Goal: Task Accomplishment & Management: Use online tool/utility

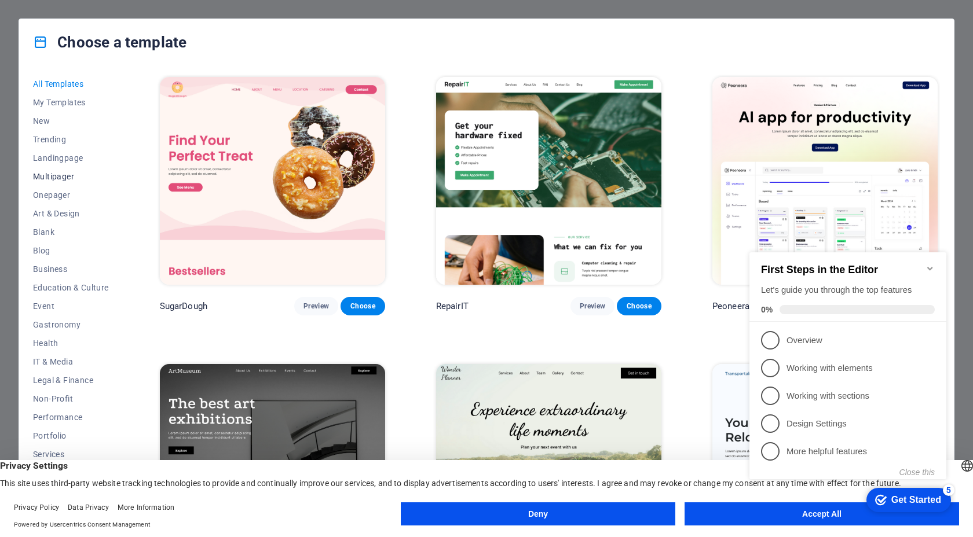
click at [60, 177] on span "Multipager" at bounding box center [71, 176] width 76 height 9
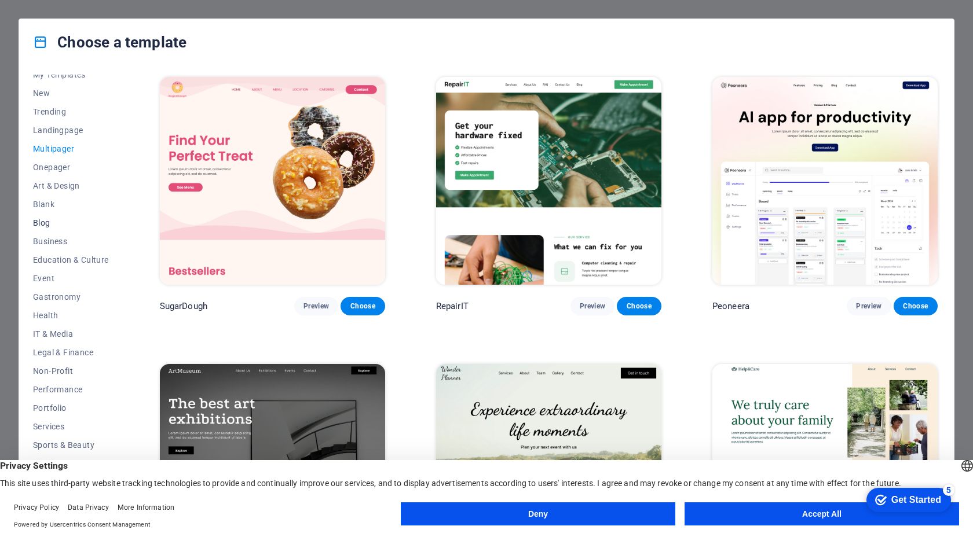
scroll to position [34, 0]
click at [537, 514] on button "Deny" at bounding box center [538, 514] width 274 height 23
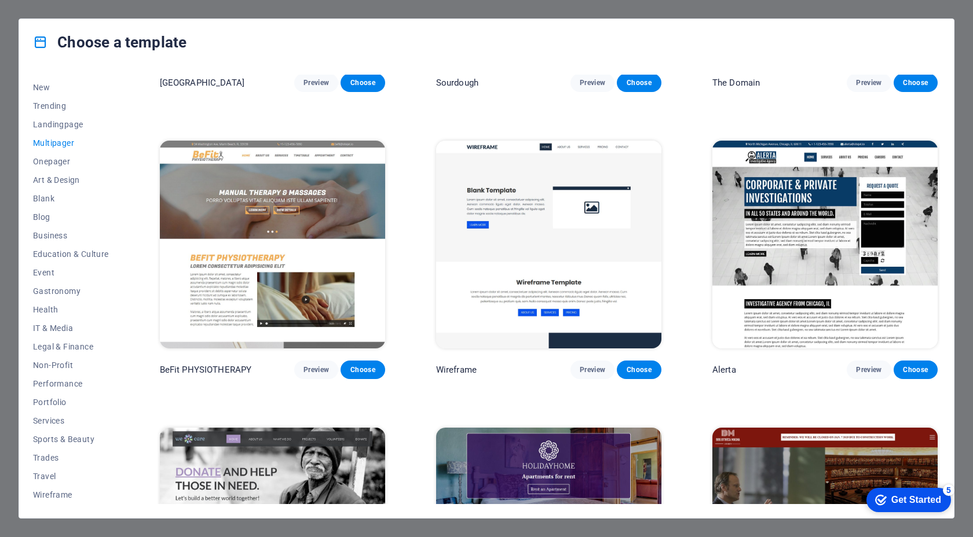
scroll to position [3937, 0]
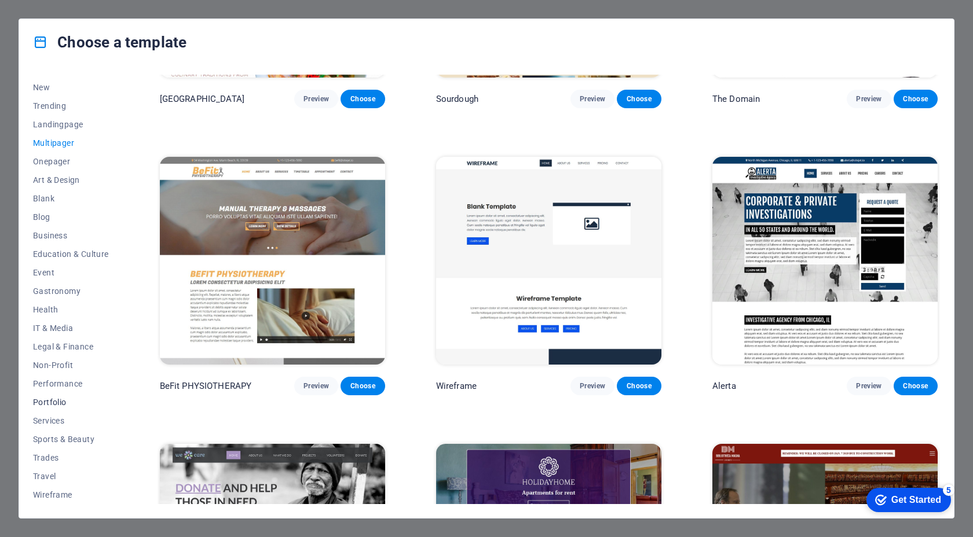
click at [50, 401] on span "Portfolio" at bounding box center [71, 402] width 76 height 9
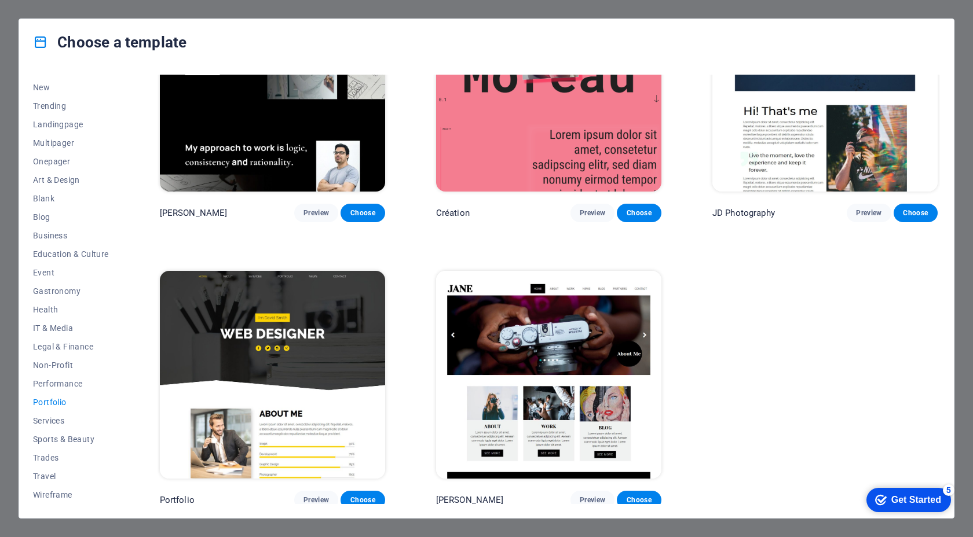
scroll to position [0, 0]
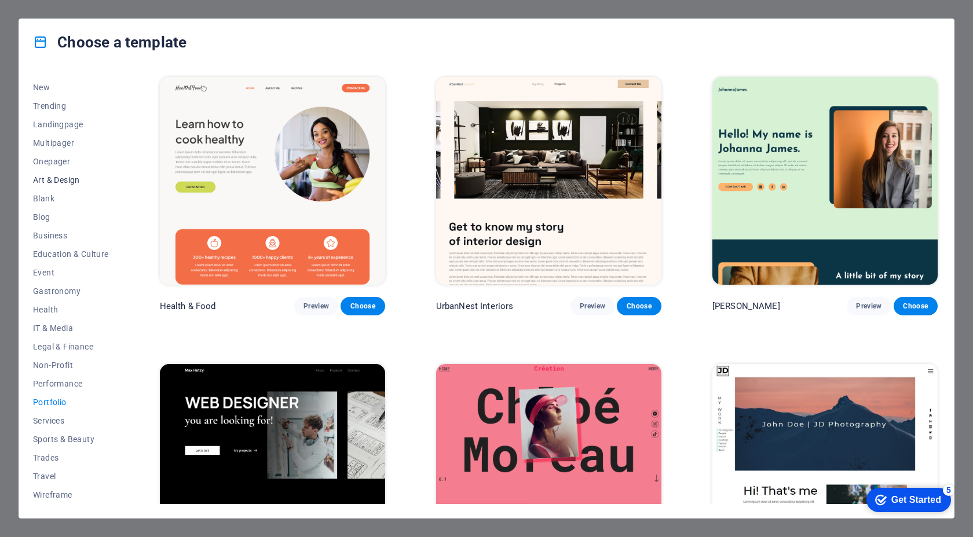
click at [58, 184] on span "Art & Design" at bounding box center [71, 179] width 76 height 9
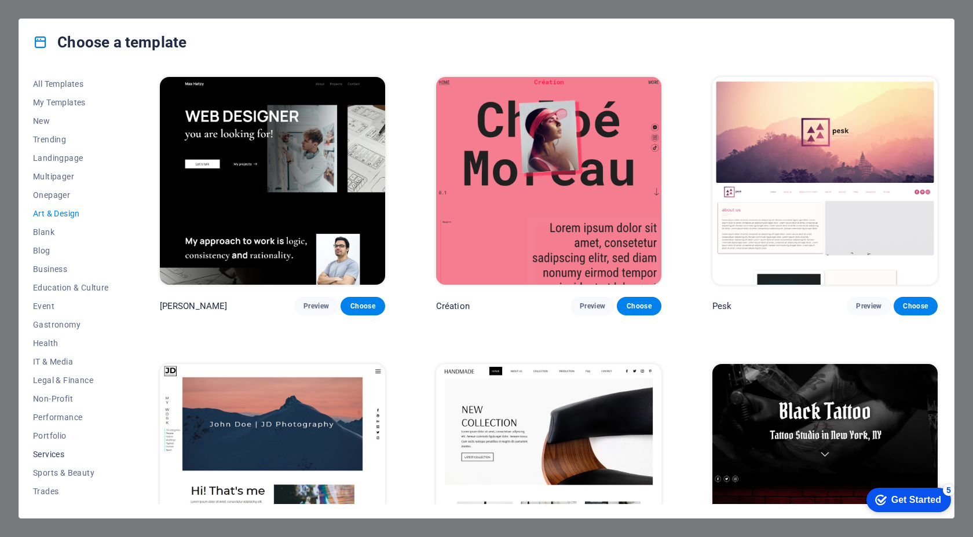
scroll to position [1, 0]
click at [59, 412] on span "Performance" at bounding box center [71, 416] width 76 height 9
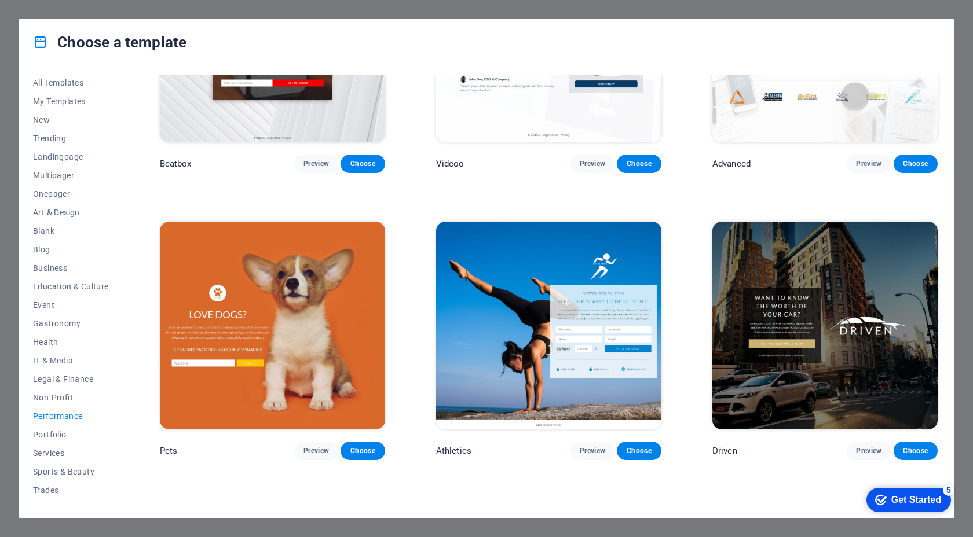
scroll to position [417, 0]
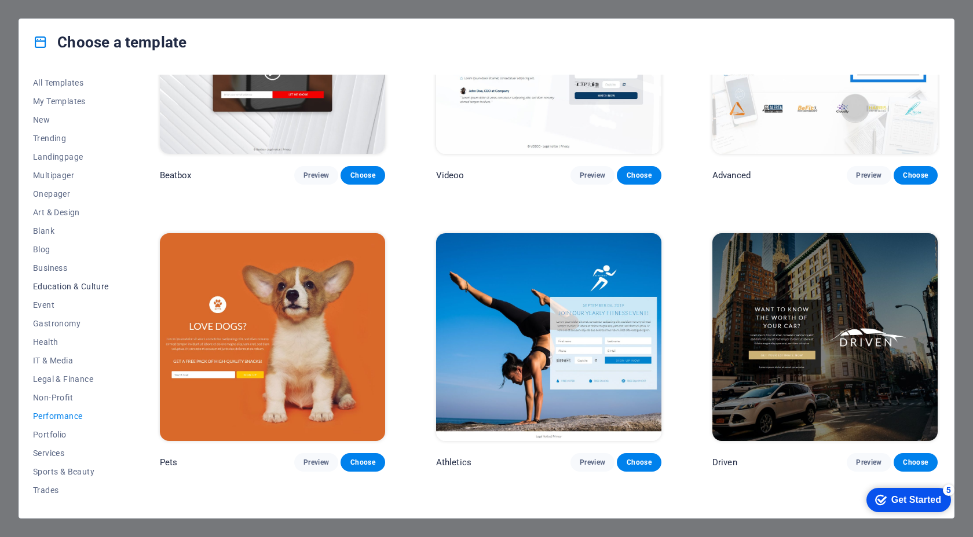
click at [79, 286] on span "Education & Culture" at bounding box center [71, 286] width 76 height 9
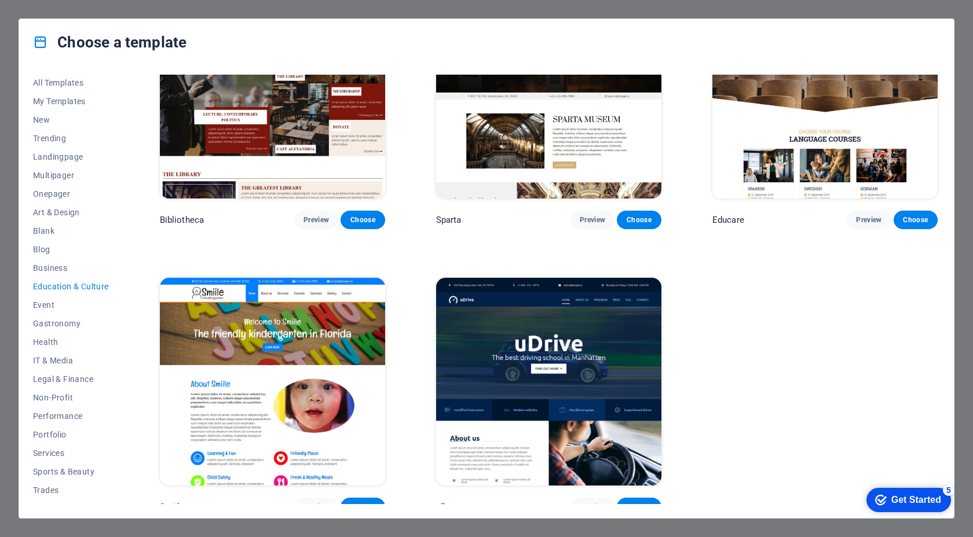
scroll to position [380, 0]
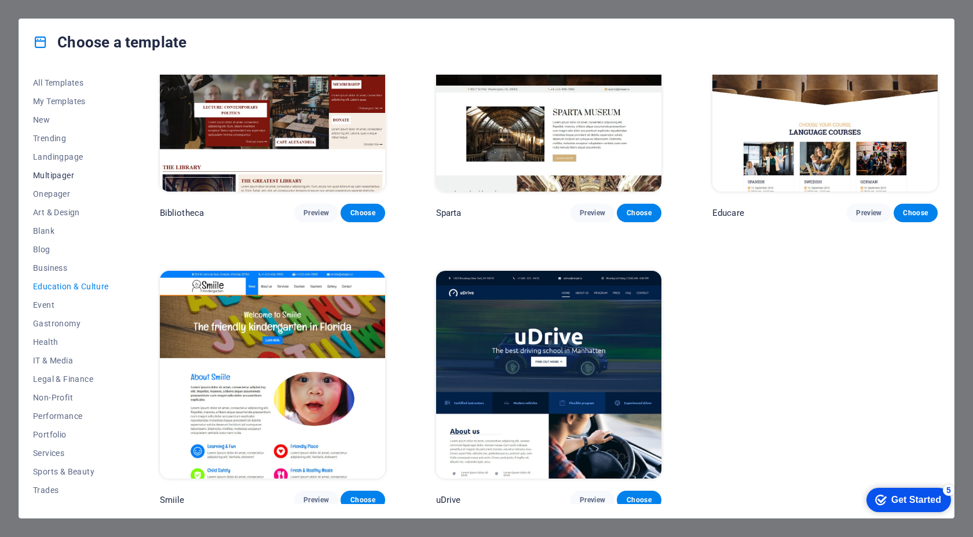
click at [56, 173] on span "Multipager" at bounding box center [71, 175] width 76 height 9
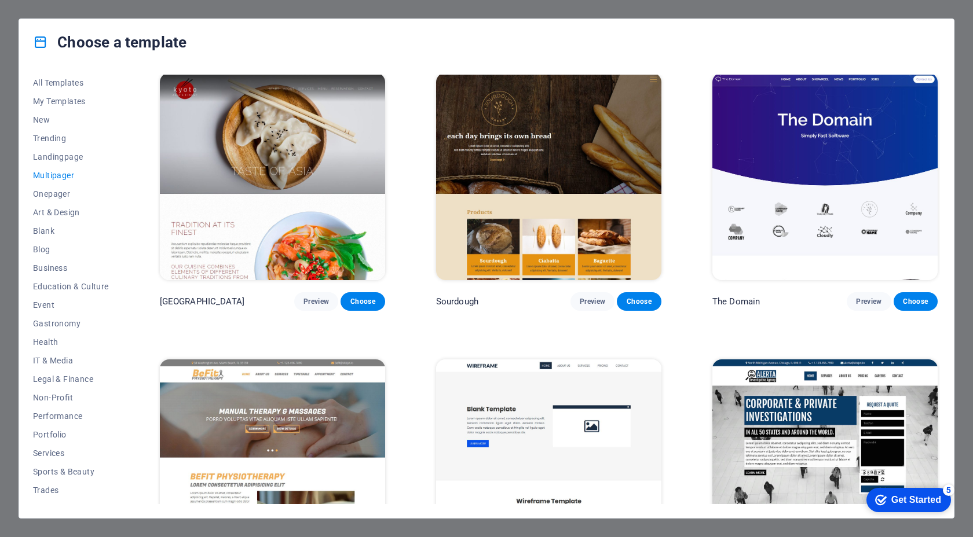
scroll to position [3726, 0]
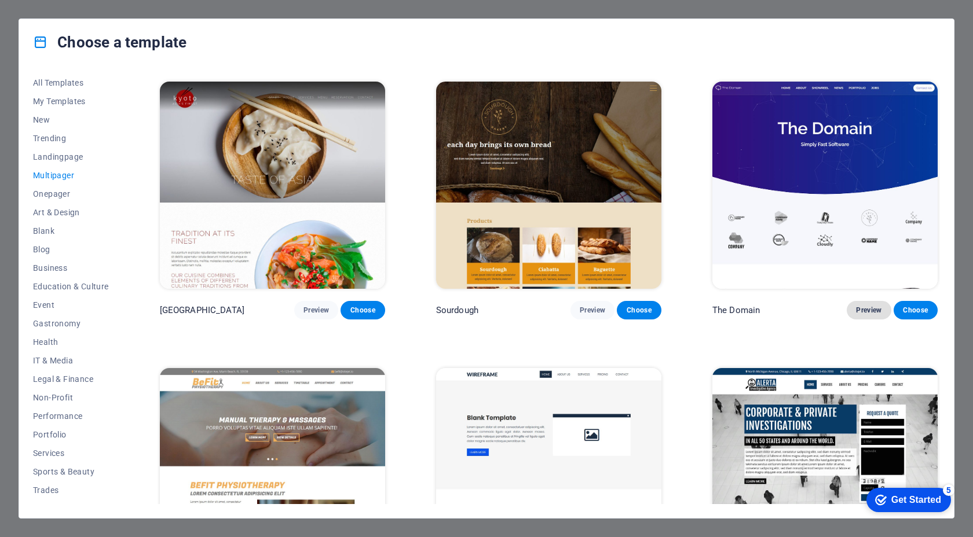
click at [864, 306] on span "Preview" at bounding box center [868, 310] width 25 height 9
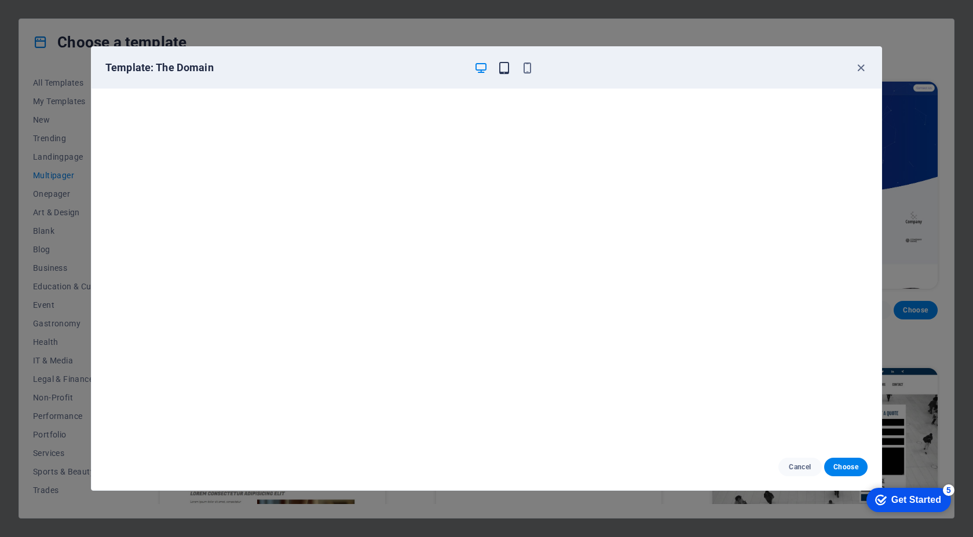
click at [503, 69] on icon "button" at bounding box center [503, 67] width 13 height 13
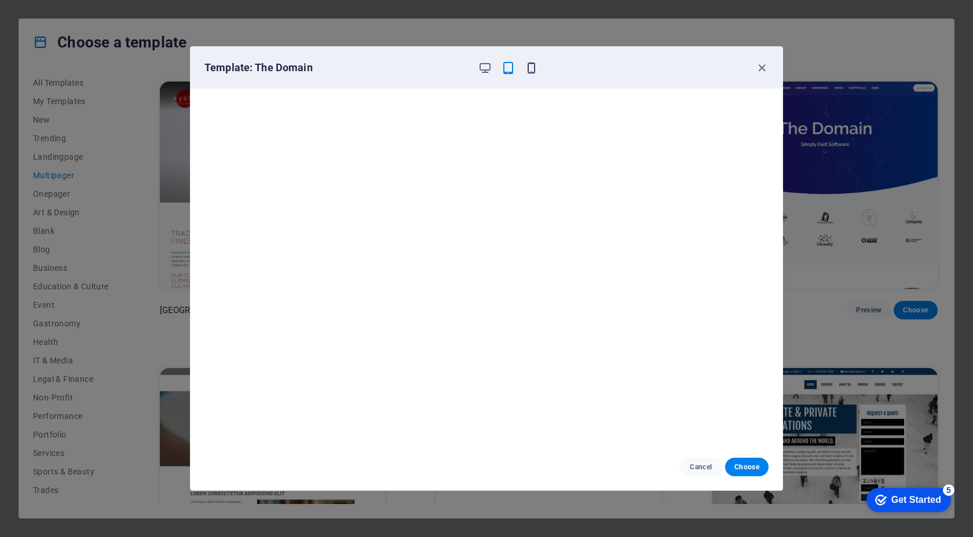
click at [530, 68] on icon "button" at bounding box center [531, 67] width 13 height 13
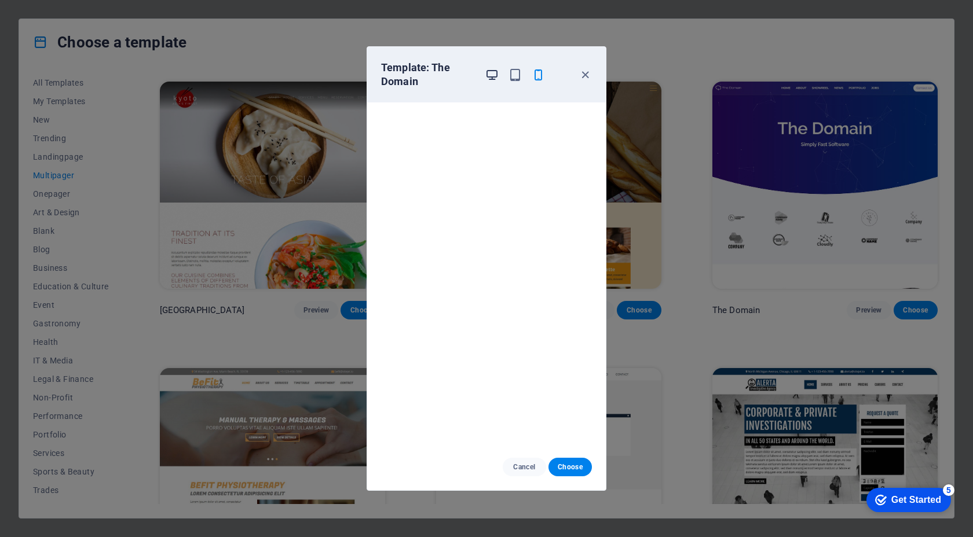
click at [489, 79] on icon "button" at bounding box center [491, 74] width 13 height 13
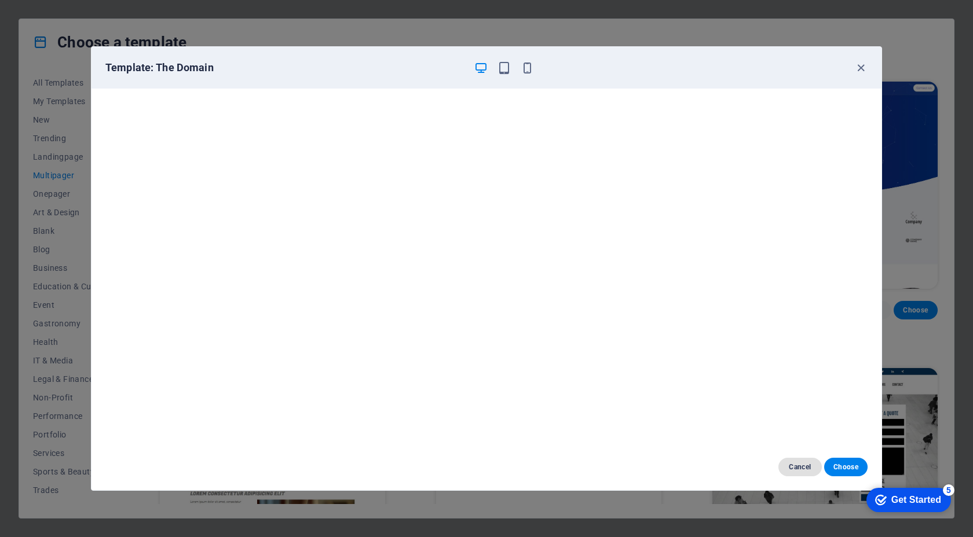
click at [795, 468] on span "Cancel" at bounding box center [799, 467] width 25 height 9
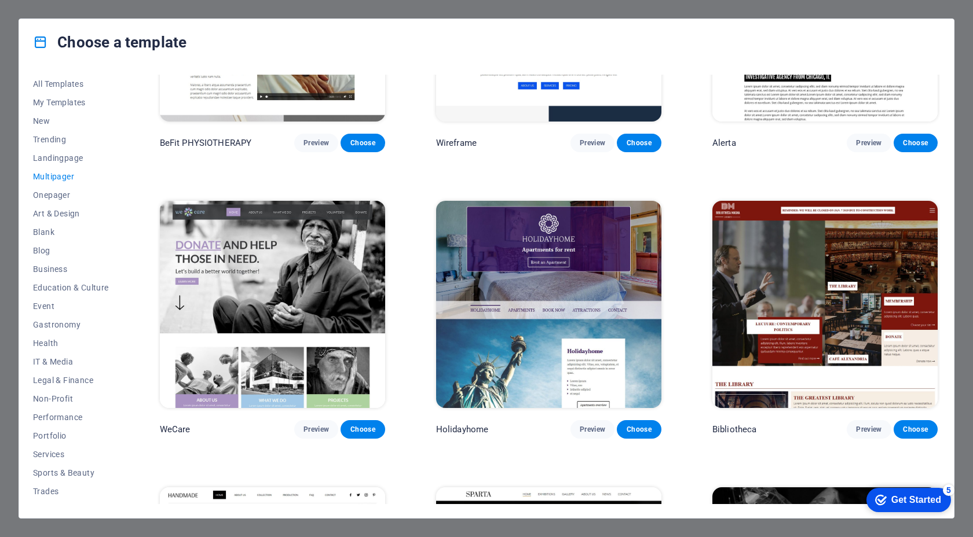
scroll to position [4179, 0]
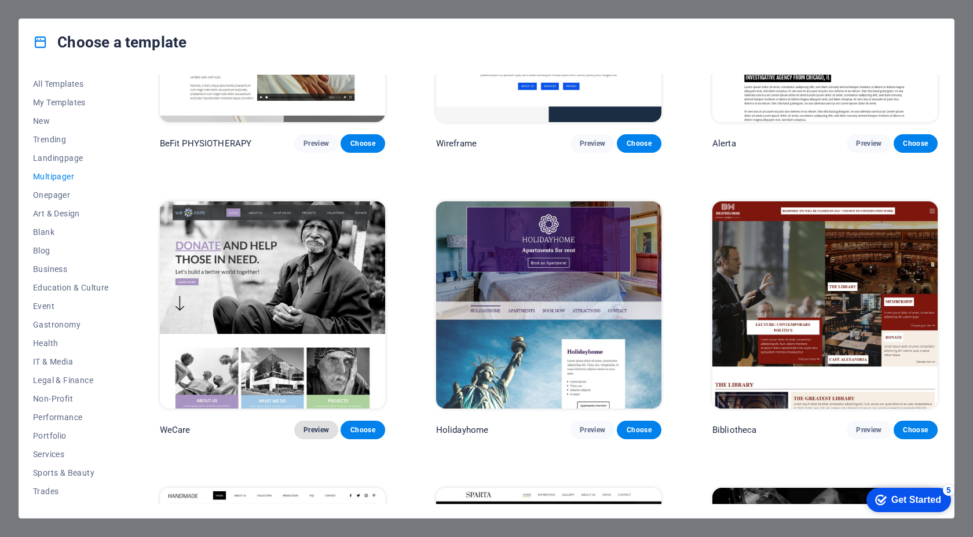
click at [323, 426] on span "Preview" at bounding box center [315, 430] width 25 height 9
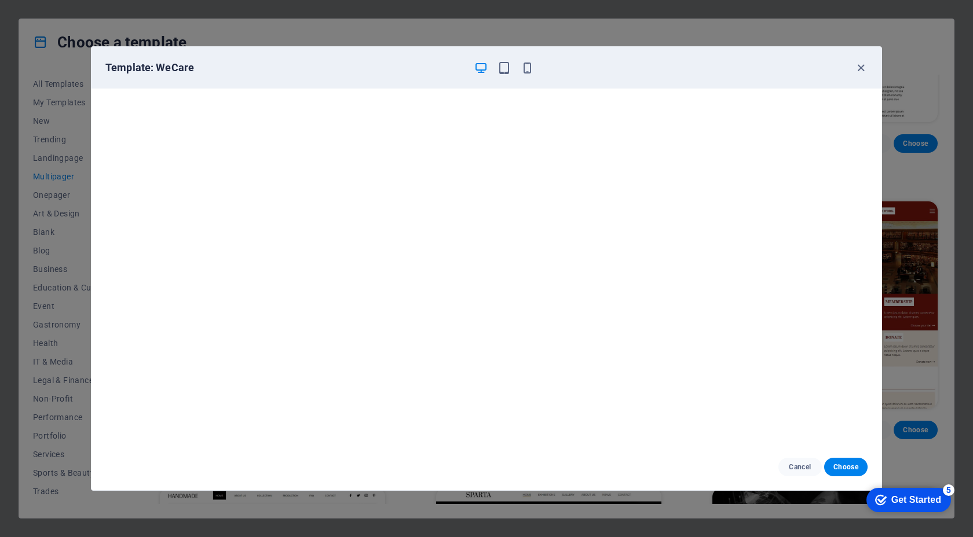
scroll to position [2, 0]
click at [800, 470] on span "Cancel" at bounding box center [799, 467] width 25 height 9
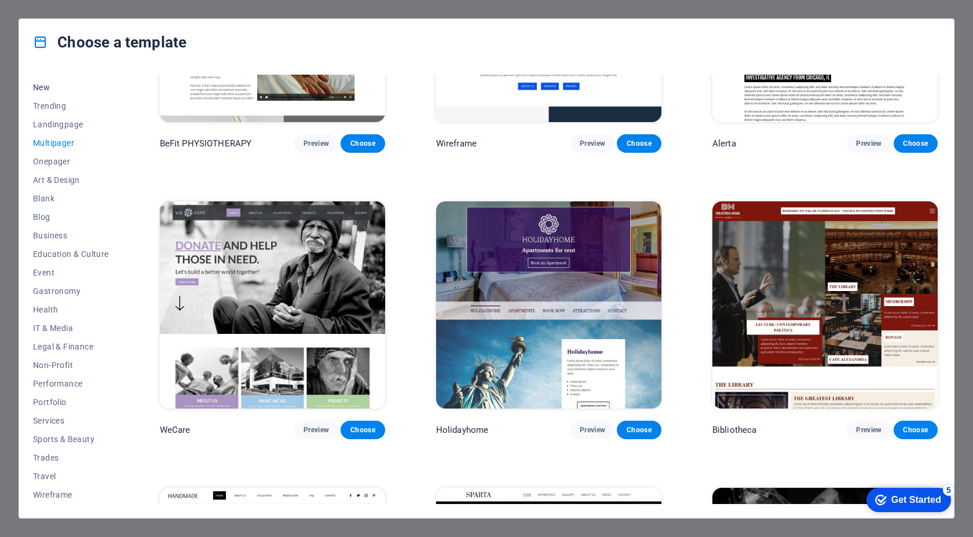
scroll to position [0, 0]
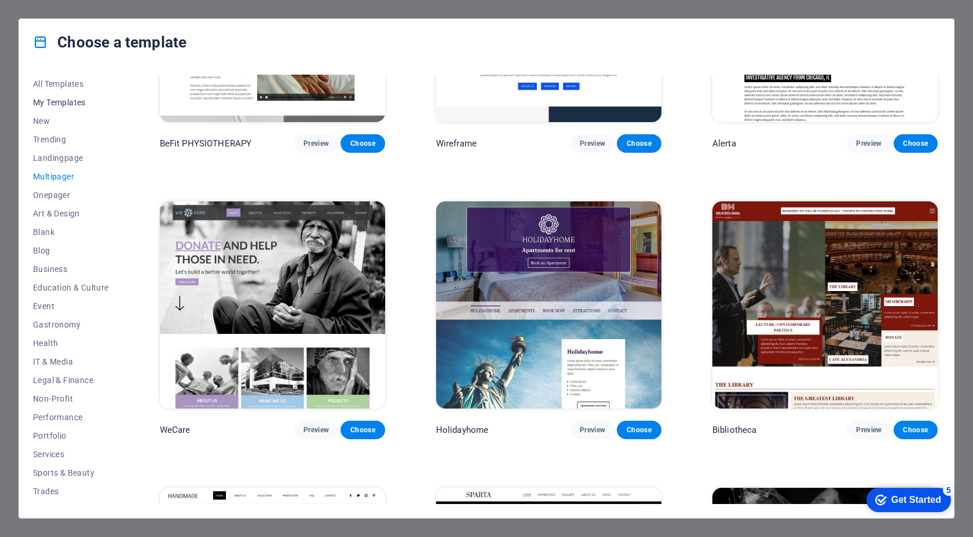
click at [47, 99] on span "My Templates" at bounding box center [71, 102] width 76 height 9
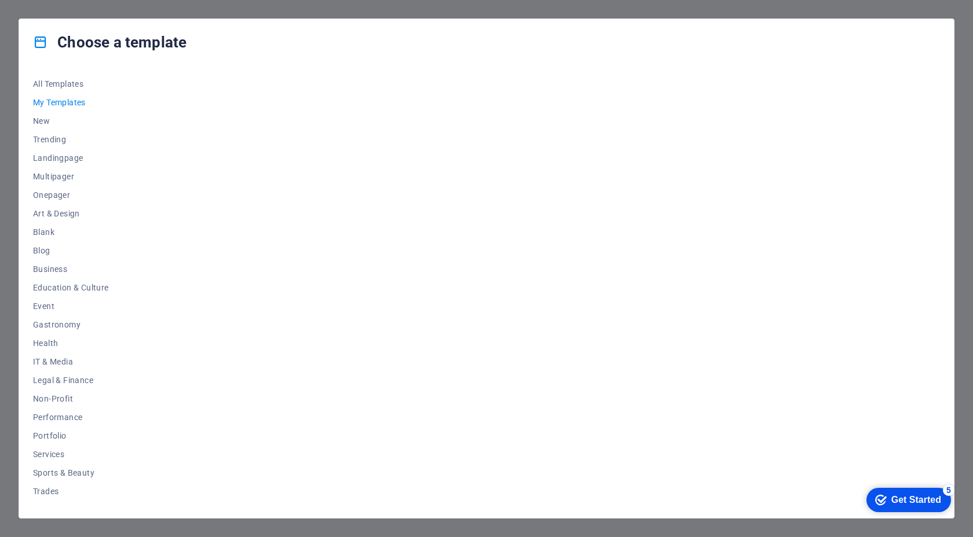
click at [892, 497] on div "Get Started" at bounding box center [916, 500] width 50 height 10
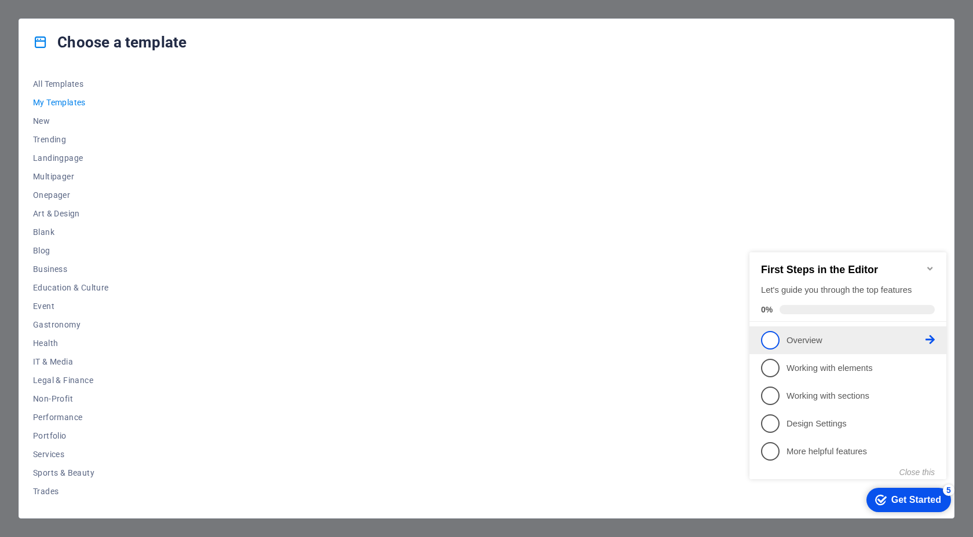
click at [773, 337] on span "1" at bounding box center [770, 340] width 19 height 19
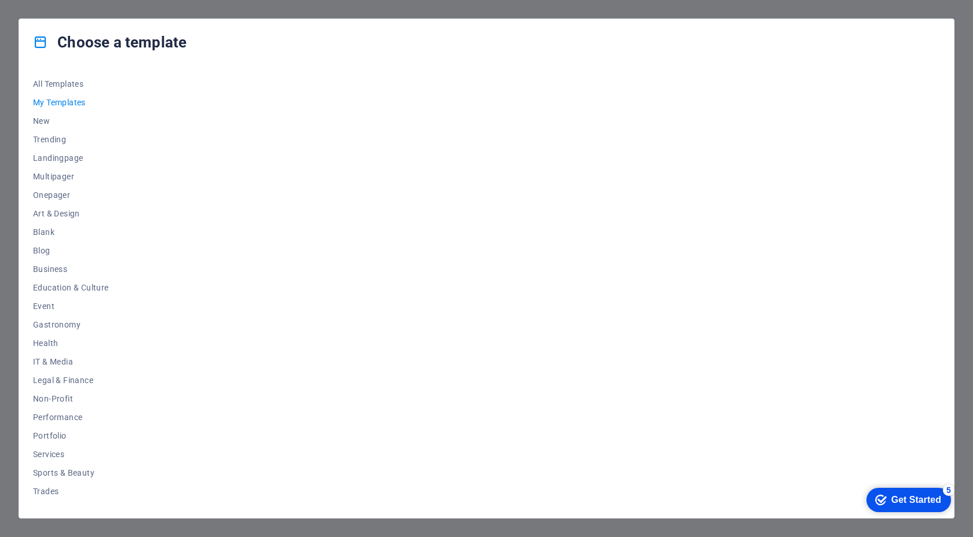
click at [895, 507] on div "checkmark Get Started 5" at bounding box center [908, 500] width 85 height 24
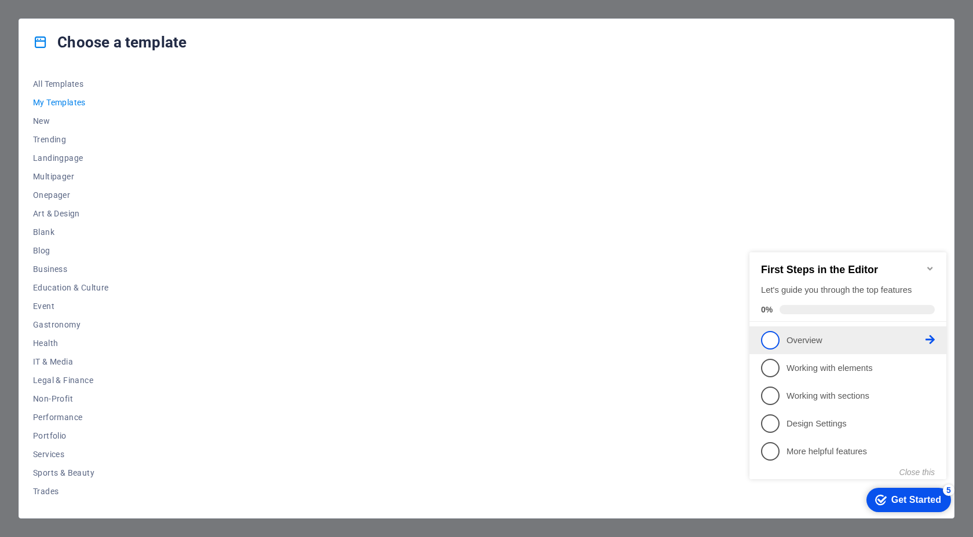
click at [852, 339] on p "Overview - incomplete" at bounding box center [855, 341] width 139 height 12
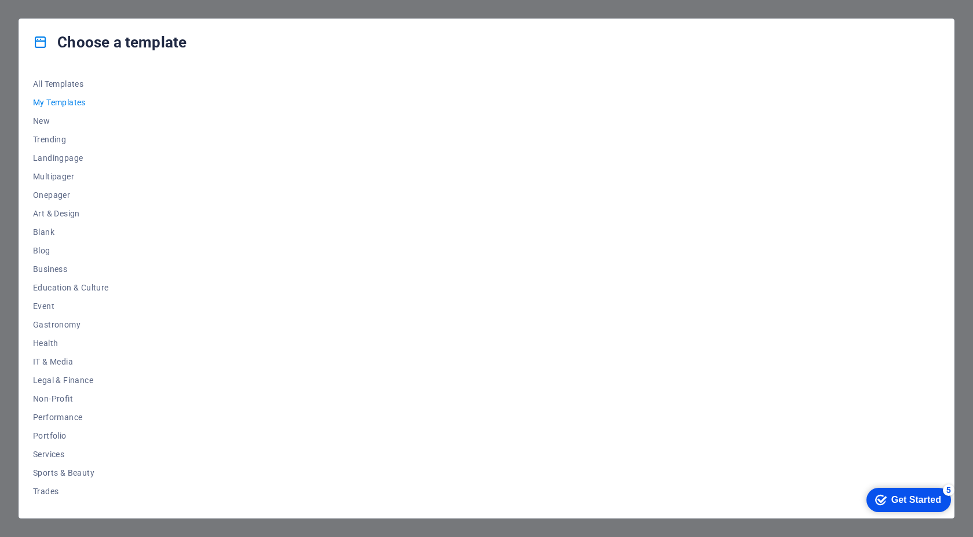
click at [909, 500] on div "Get Started" at bounding box center [916, 500] width 50 height 10
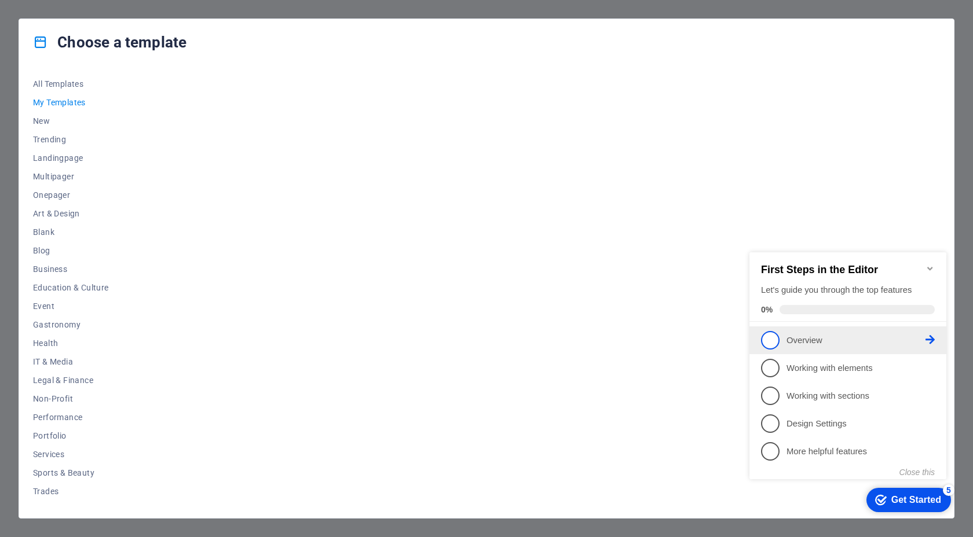
click at [930, 335] on icon at bounding box center [929, 339] width 9 height 9
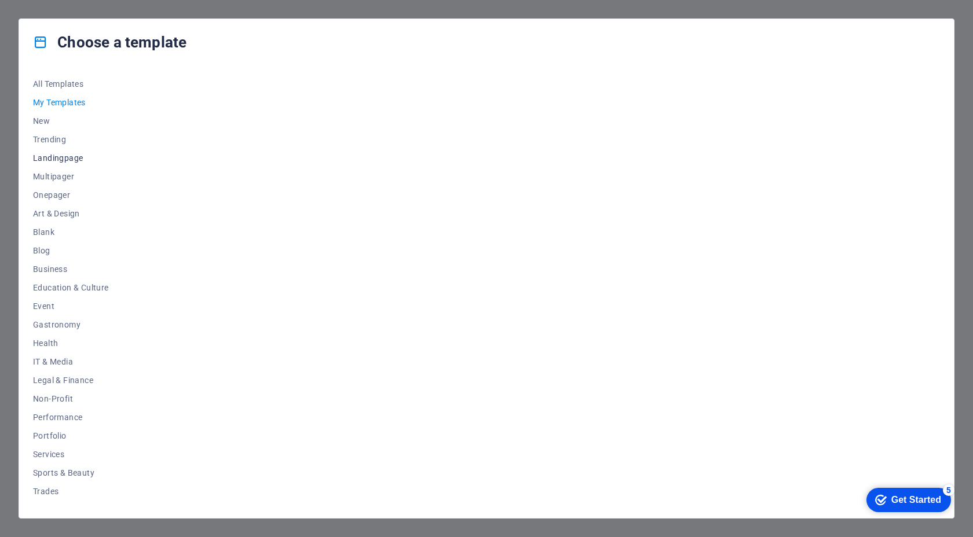
click at [52, 159] on span "Landingpage" at bounding box center [71, 157] width 76 height 9
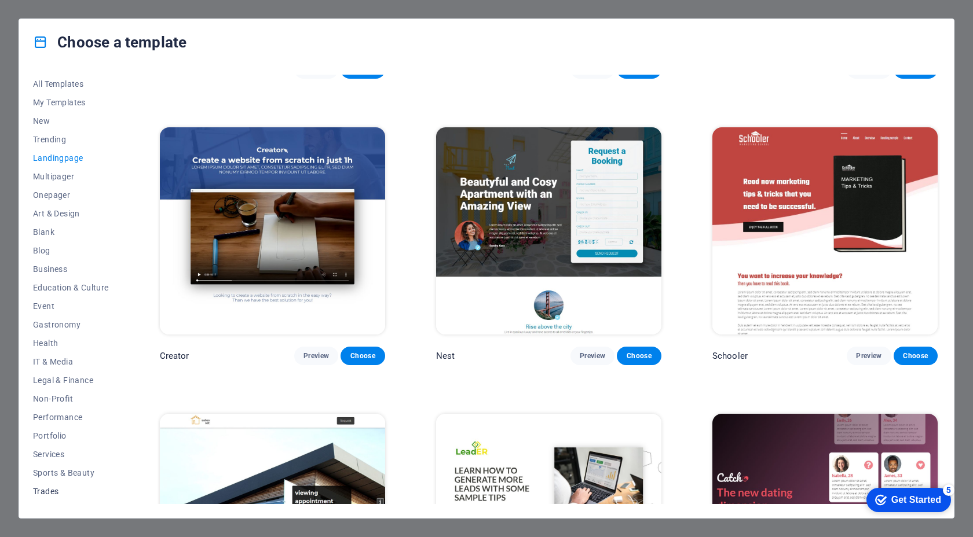
scroll to position [34, 0]
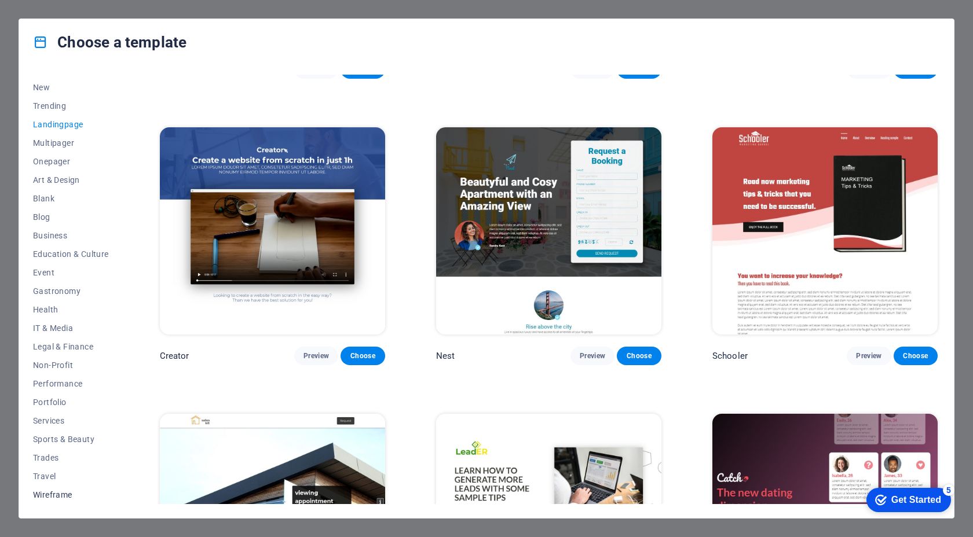
click at [56, 497] on span "Wireframe" at bounding box center [71, 494] width 76 height 9
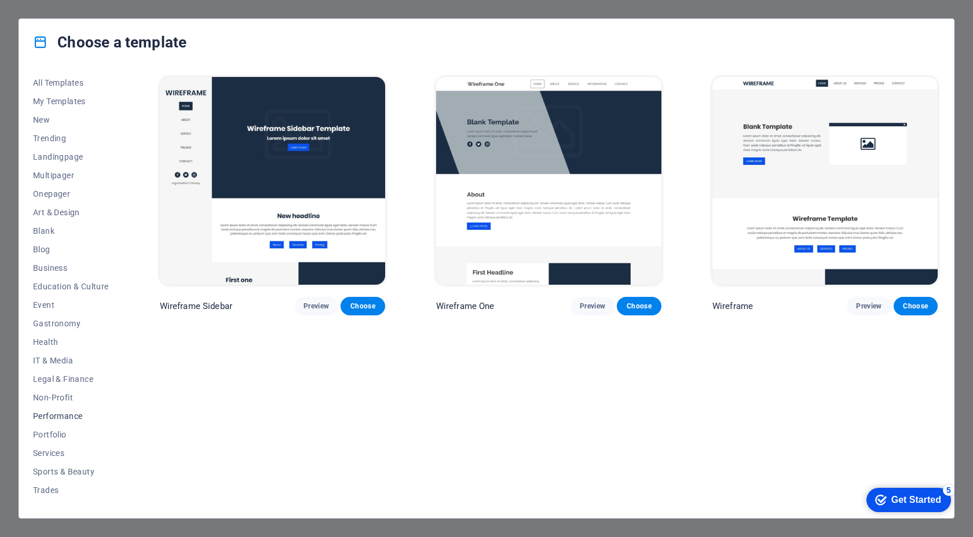
scroll to position [1, 0]
click at [57, 193] on span "Onepager" at bounding box center [71, 194] width 76 height 9
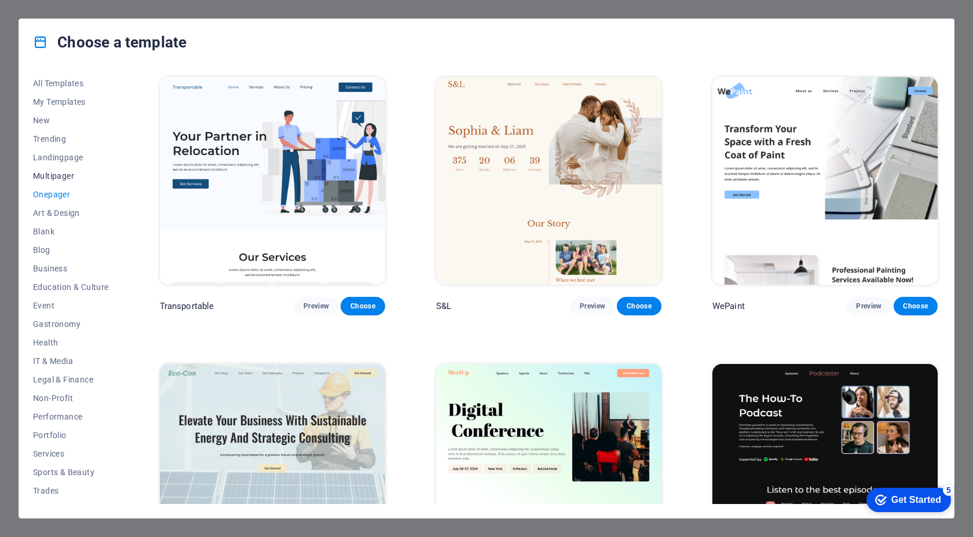
click at [51, 173] on span "Multipager" at bounding box center [71, 175] width 76 height 9
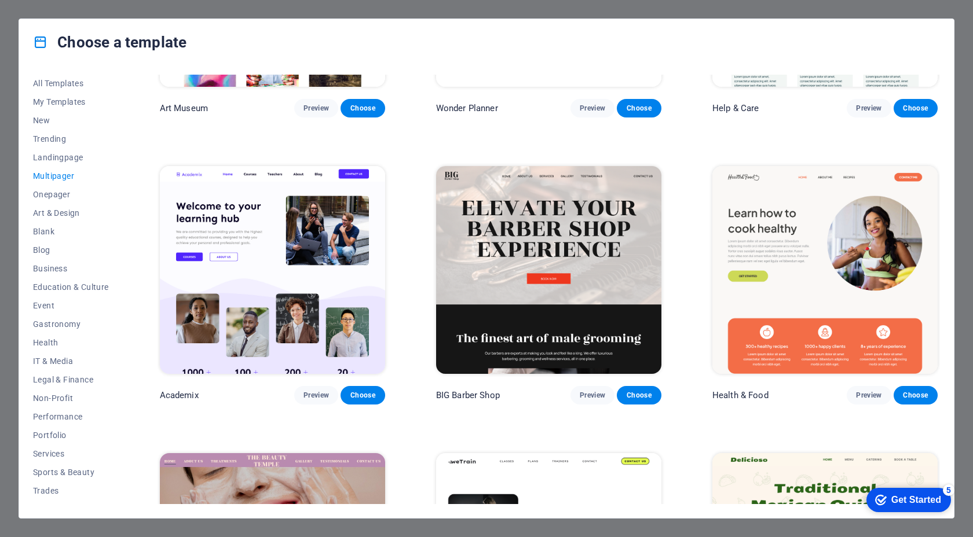
scroll to position [457, 0]
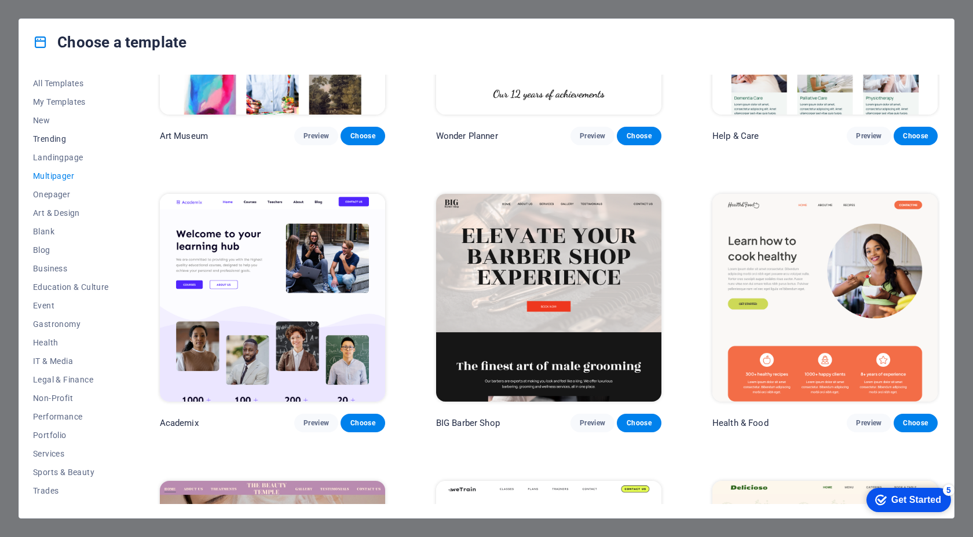
click at [53, 135] on span "Trending" at bounding box center [71, 138] width 76 height 9
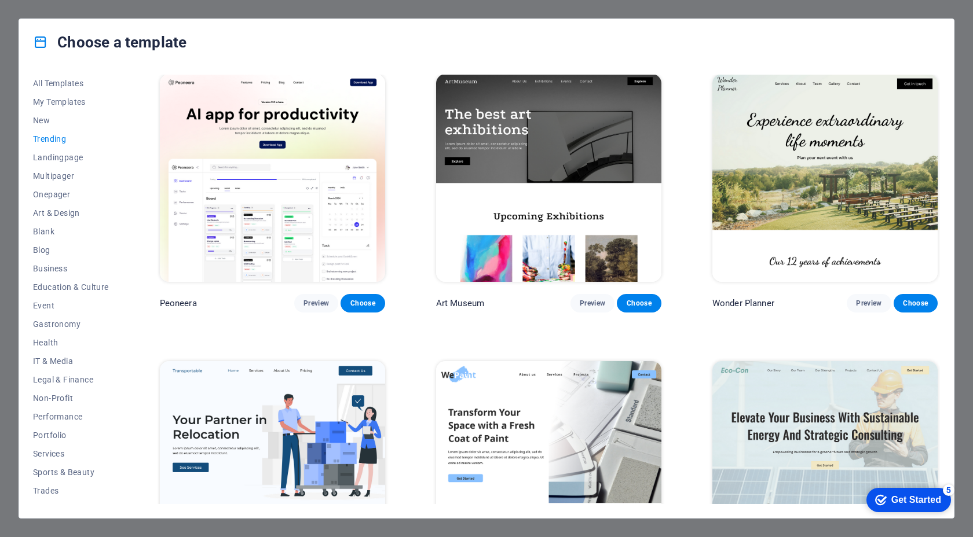
scroll to position [0, 0]
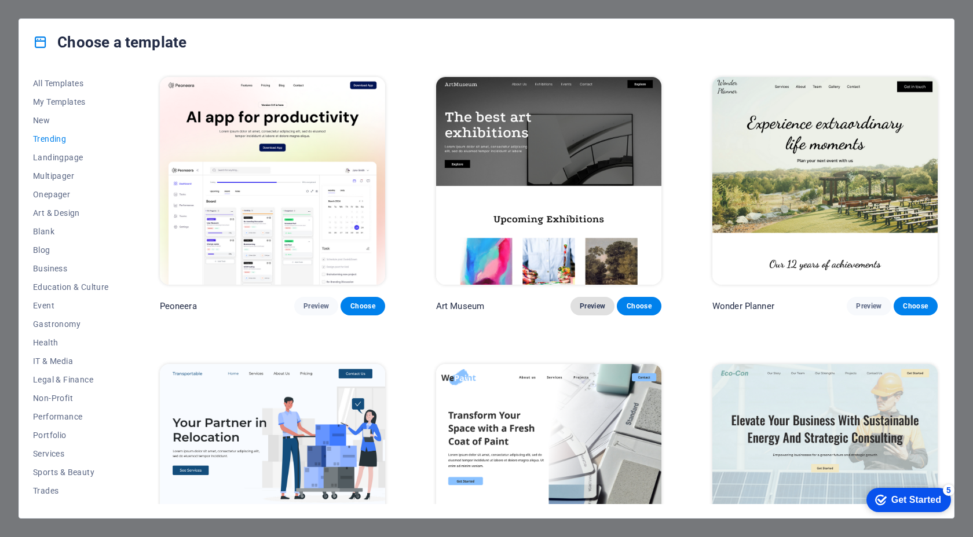
click at [587, 307] on span "Preview" at bounding box center [592, 306] width 25 height 9
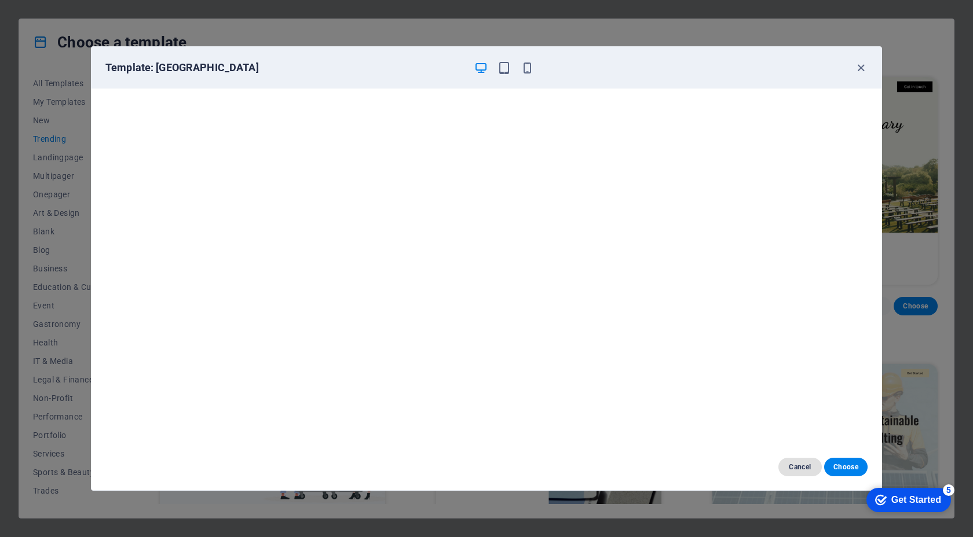
click at [791, 461] on button "Cancel" at bounding box center [799, 467] width 43 height 19
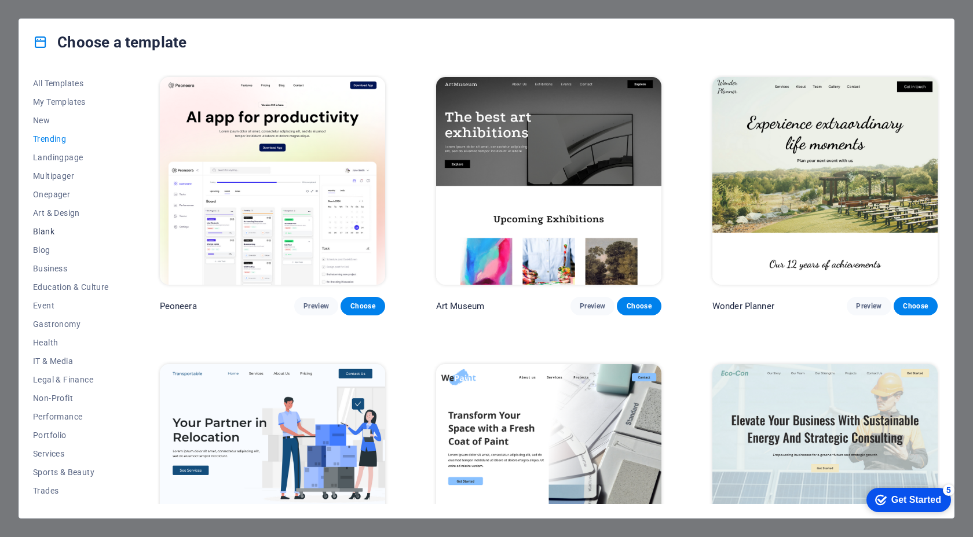
click at [42, 232] on span "Blank" at bounding box center [71, 231] width 76 height 9
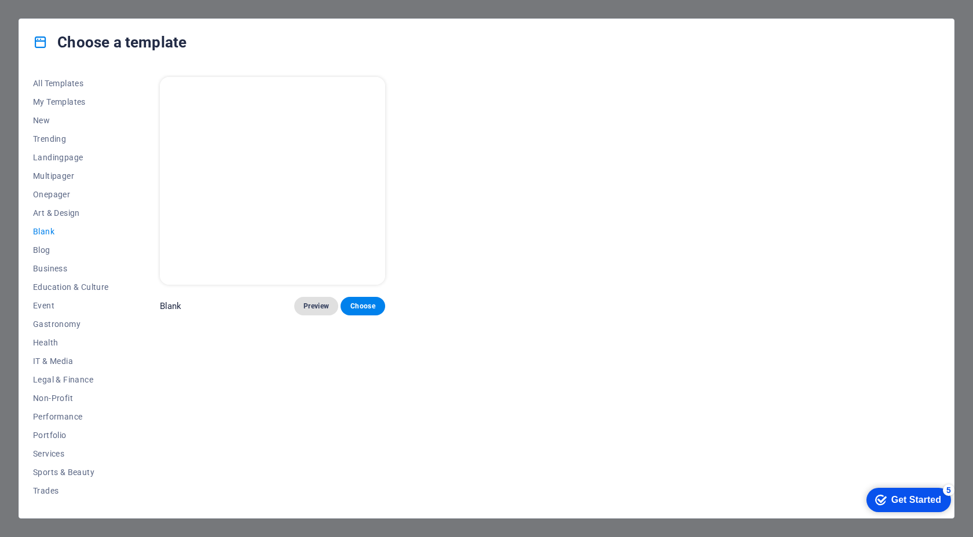
click at [329, 303] on button "Preview" at bounding box center [316, 306] width 44 height 19
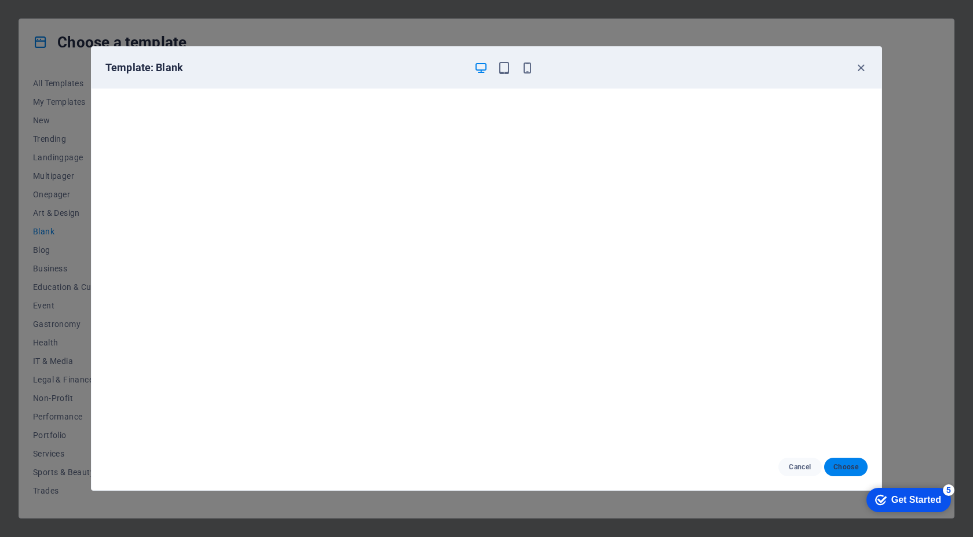
click at [845, 465] on span "Choose" at bounding box center [845, 467] width 25 height 9
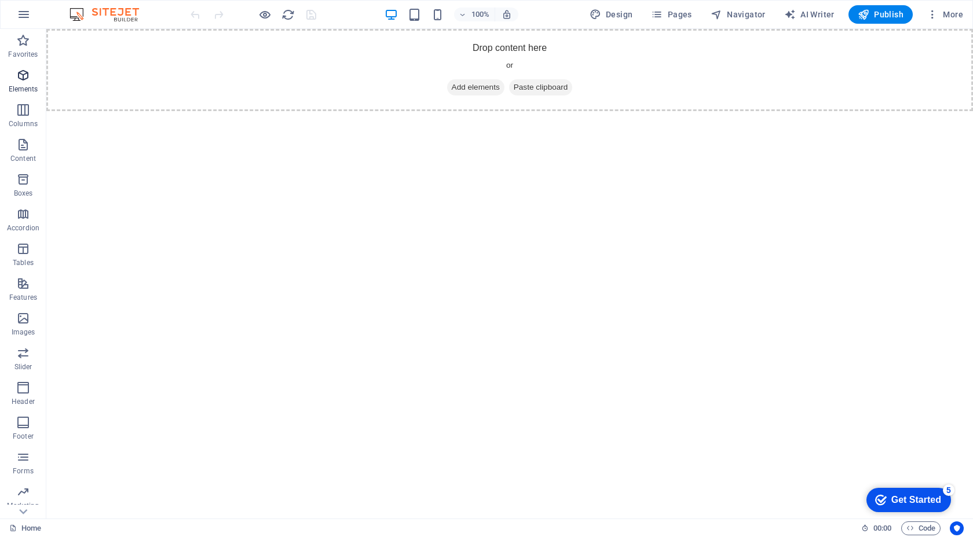
click at [27, 80] on icon "button" at bounding box center [23, 75] width 14 height 14
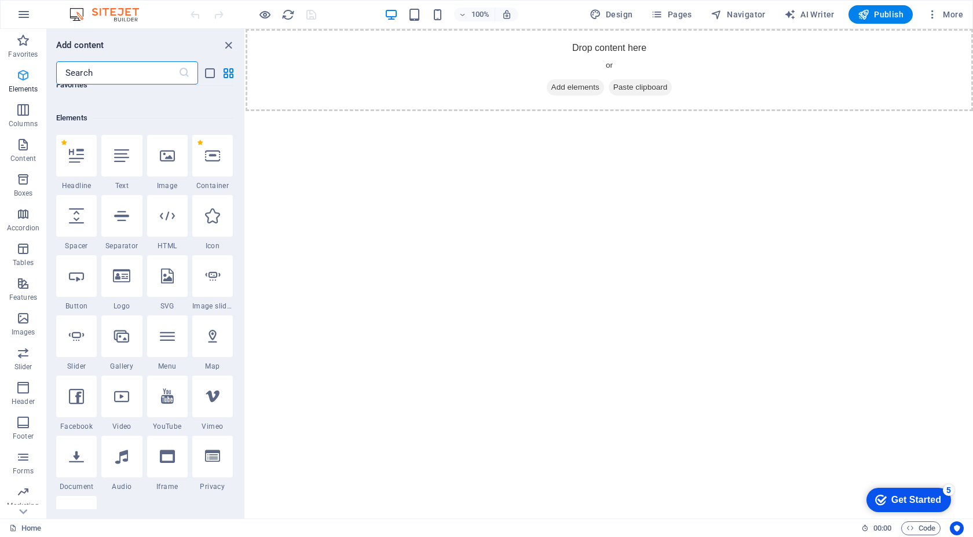
scroll to position [123, 0]
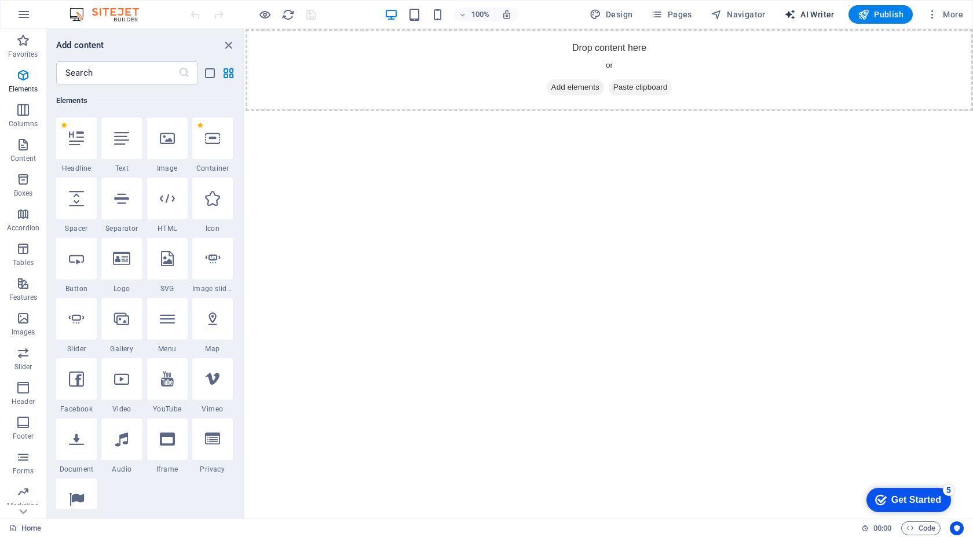
click at [812, 9] on span "AI Writer" at bounding box center [809, 15] width 50 height 12
select select "English"
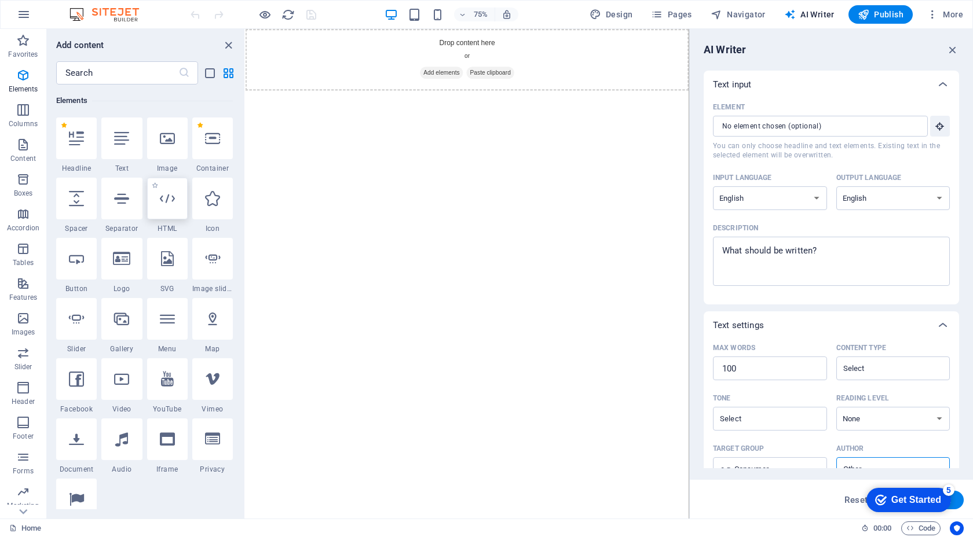
click at [173, 197] on icon at bounding box center [167, 198] width 15 height 15
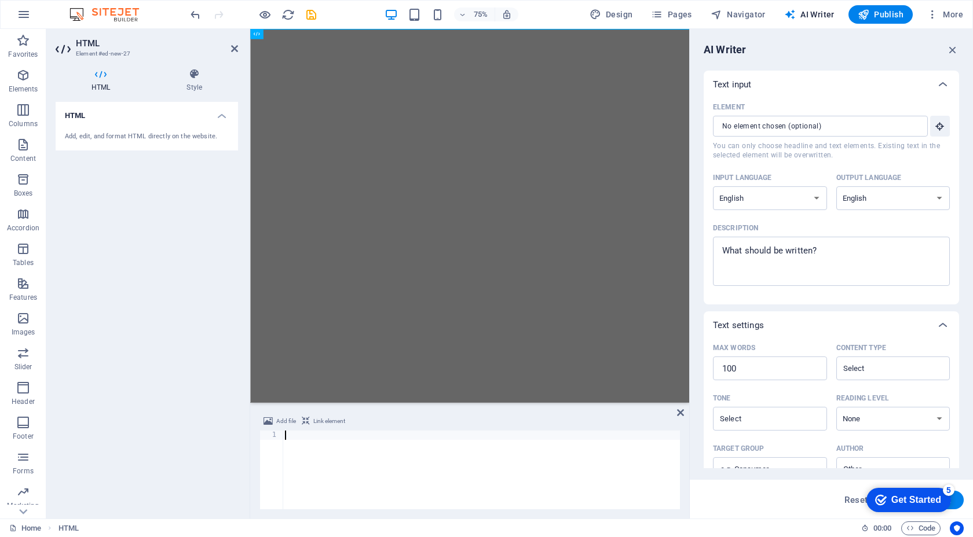
paste textarea "</html>"
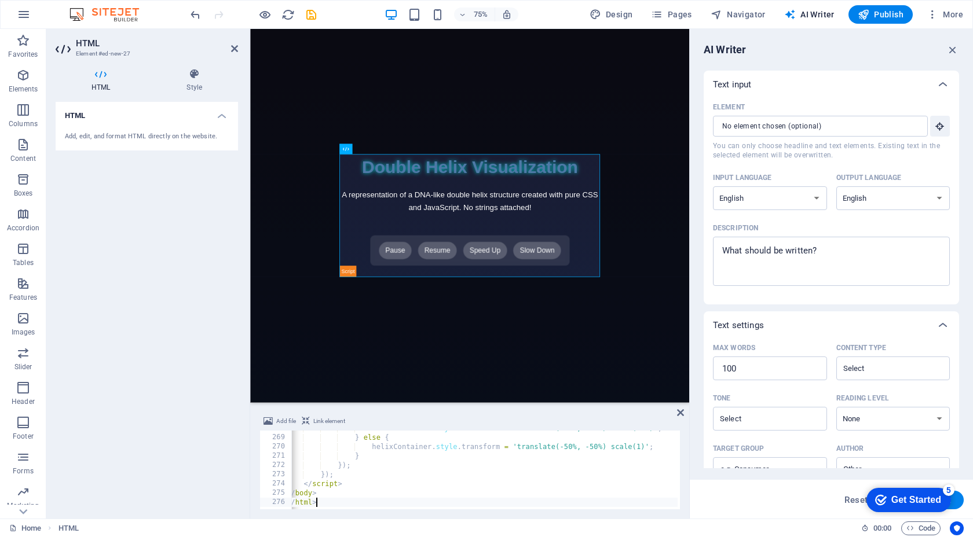
scroll to position [0, 7]
click at [563, 322] on div "Double Helix Visualization Double Helix Visualization A representation of a DNA…" at bounding box center [542, 277] width 347 height 163
type textarea "}"
click at [471, 458] on div "helixContainer . style . transform = 'translate(-50%, -50%) scale(0.7)' ; } els…" at bounding box center [556, 471] width 544 height 95
click at [160, 327] on div "HTML Add, edit, and format HTML directly on the website." at bounding box center [147, 306] width 182 height 408
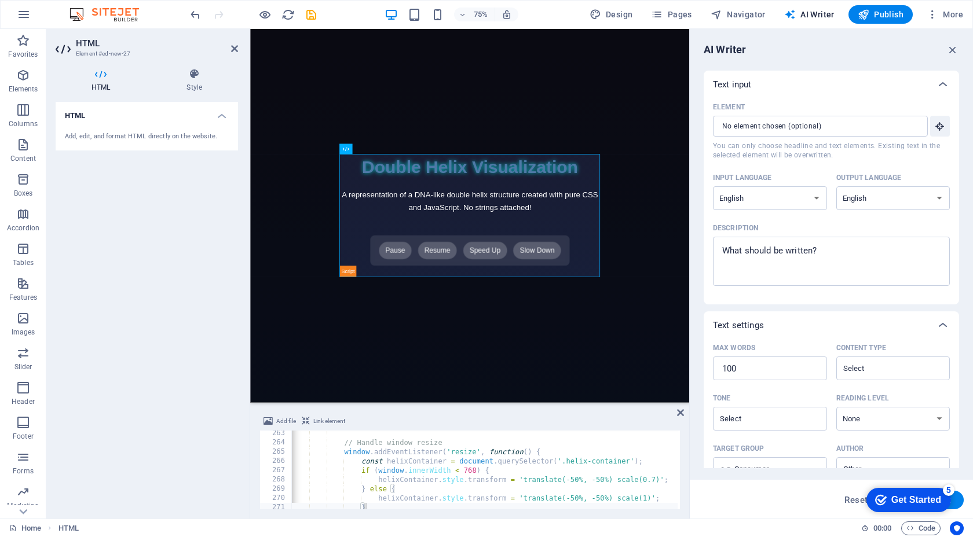
scroll to position [0, 2]
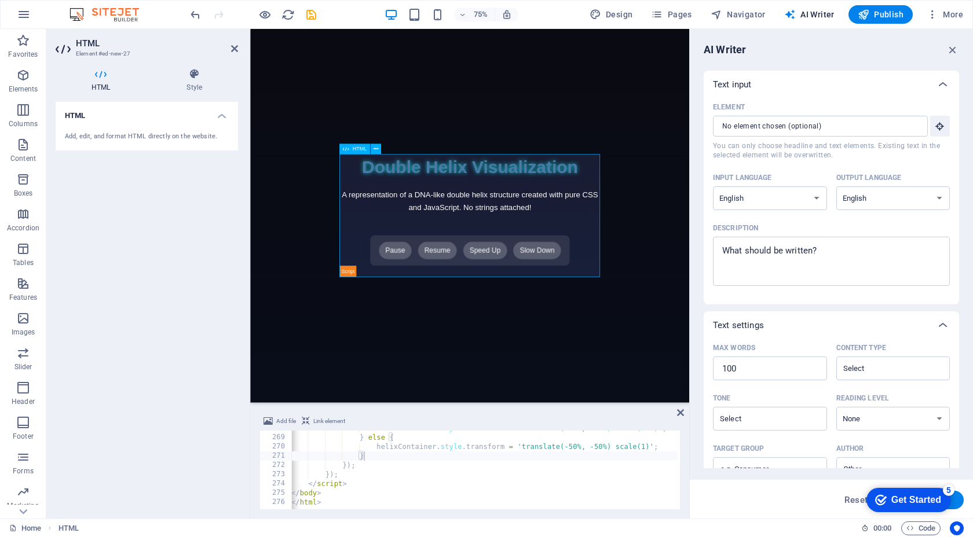
click at [380, 351] on div "Double Helix Visualization Double Helix Visualization A representation of a DNA…" at bounding box center [542, 277] width 347 height 163
click at [441, 327] on div "Double Helix Visualization Double Helix Visualization A representation of a DNA…" at bounding box center [542, 277] width 347 height 163
click at [442, 327] on div "Double Helix Visualization Double Helix Visualization A representation of a DNA…" at bounding box center [542, 277] width 347 height 163
click at [509, 325] on div "Double Helix Visualization Double Helix Visualization A representation of a DNA…" at bounding box center [542, 277] width 347 height 163
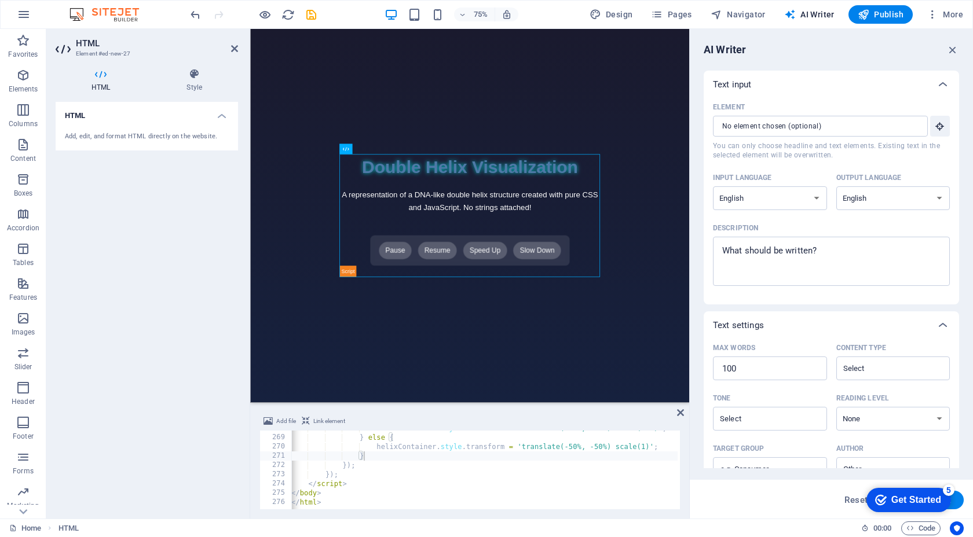
drag, startPoint x: 587, startPoint y: 255, endPoint x: 620, endPoint y: 323, distance: 75.1
click at [620, 323] on div "Double Helix Visualization Double Helix Visualization A representation of a DNA…" at bounding box center [542, 277] width 347 height 163
click at [931, 14] on icon "button" at bounding box center [932, 15] width 12 height 12
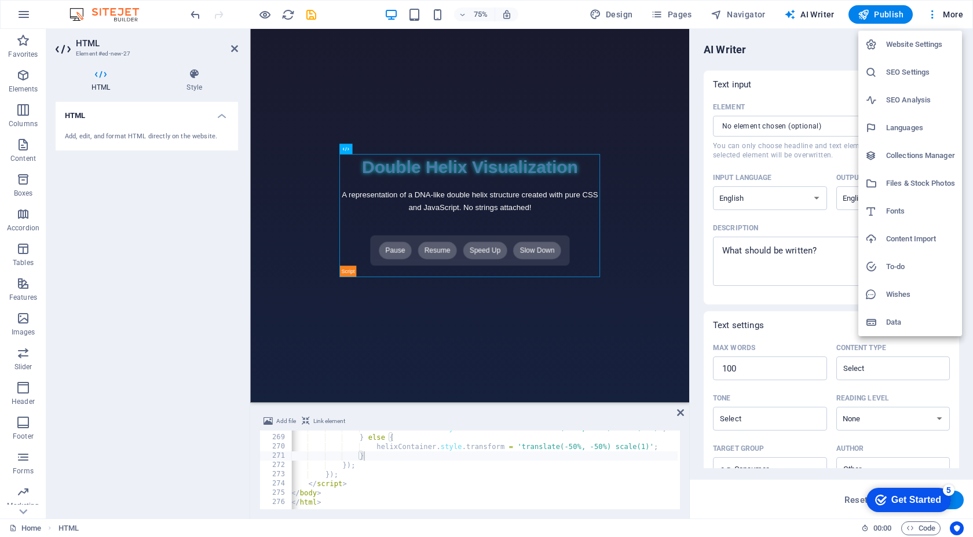
click at [265, 12] on div at bounding box center [486, 268] width 973 height 537
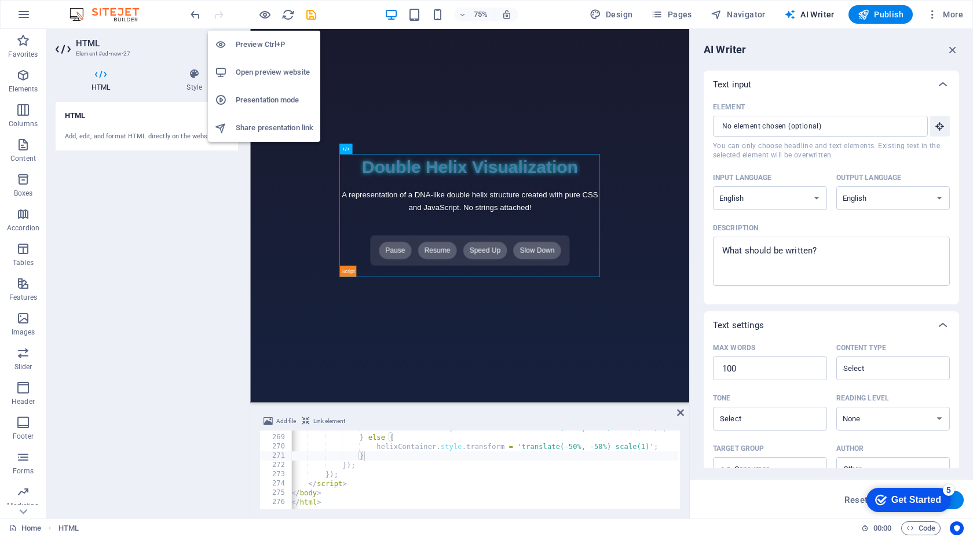
click at [270, 45] on h6 "Preview Ctrl+P" at bounding box center [275, 45] width 78 height 14
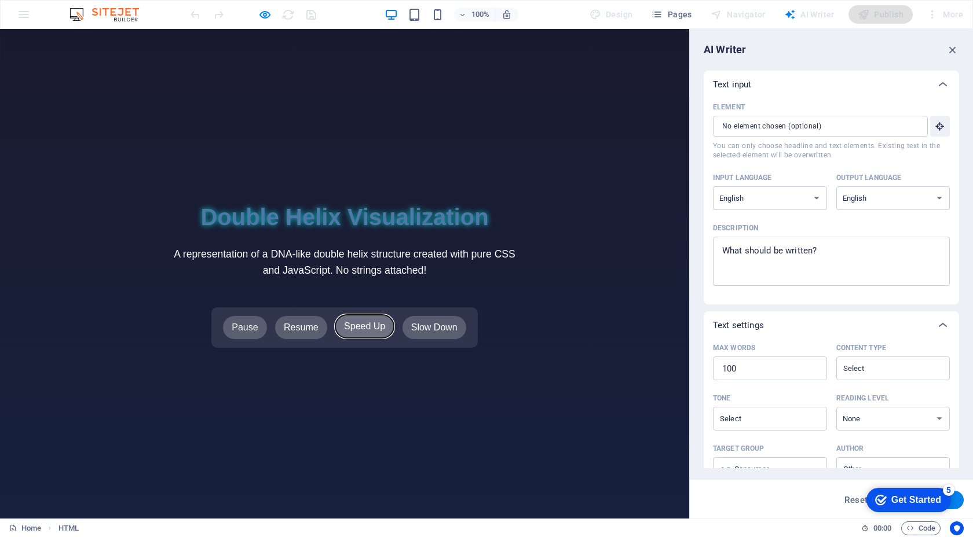
click at [346, 329] on button "Speed Up" at bounding box center [364, 326] width 58 height 23
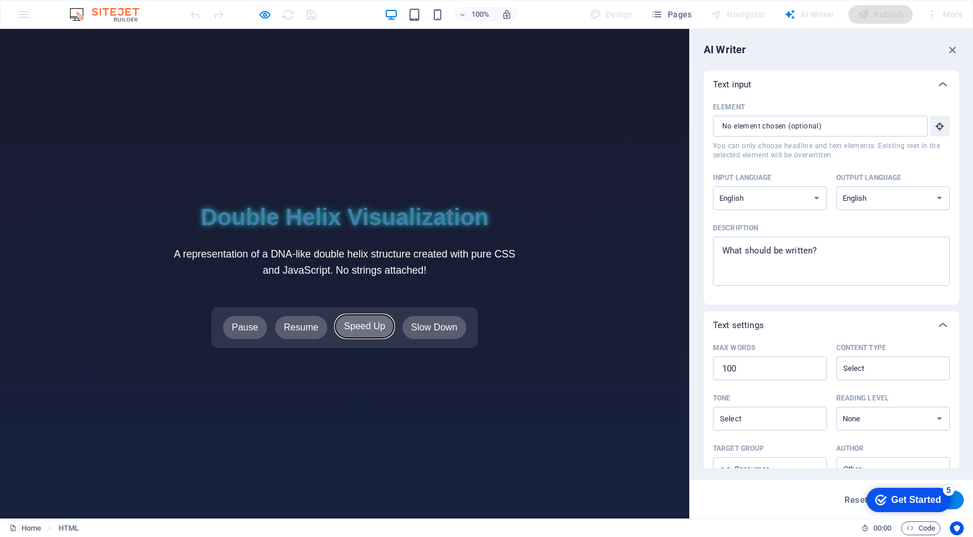
click at [346, 329] on button "Speed Up" at bounding box center [364, 326] width 58 height 23
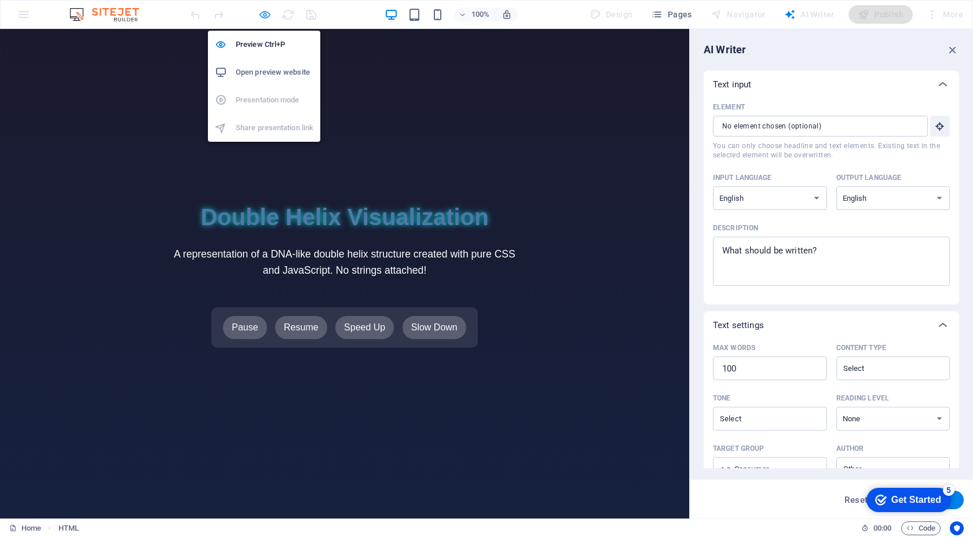
click at [265, 13] on icon "button" at bounding box center [264, 14] width 13 height 13
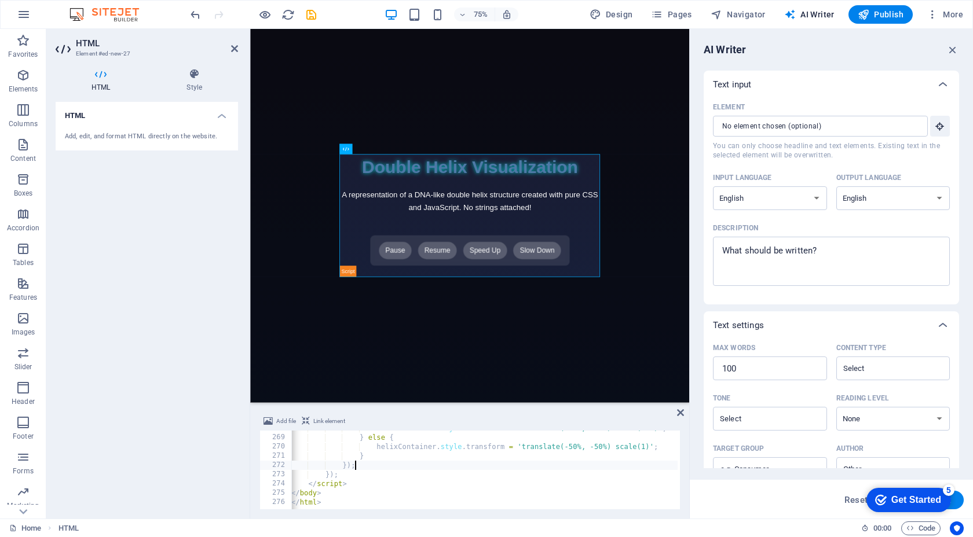
click at [368, 464] on div "helixContainer . style . transform = 'translate(-50%, -50%) scale(0.7)' ; } els…" at bounding box center [561, 471] width 544 height 95
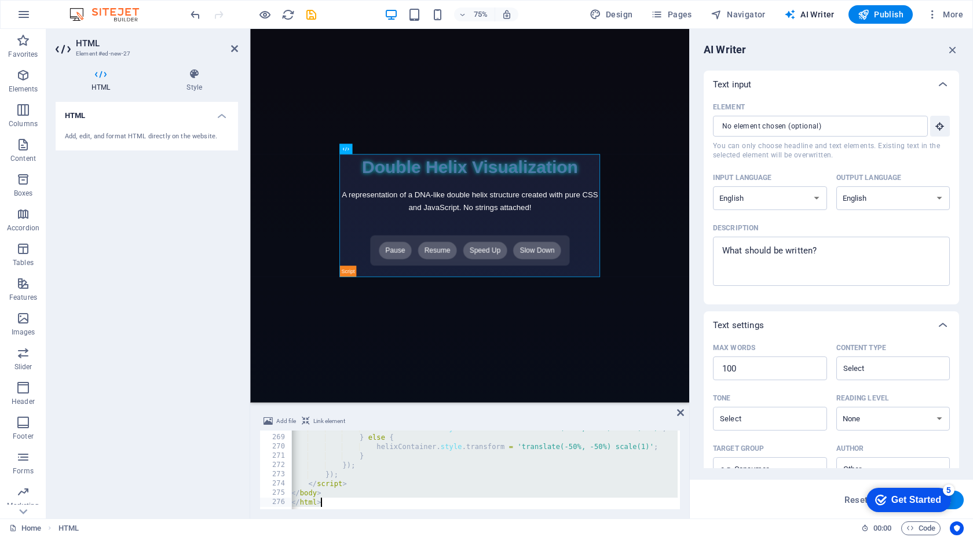
scroll to position [2314, 0]
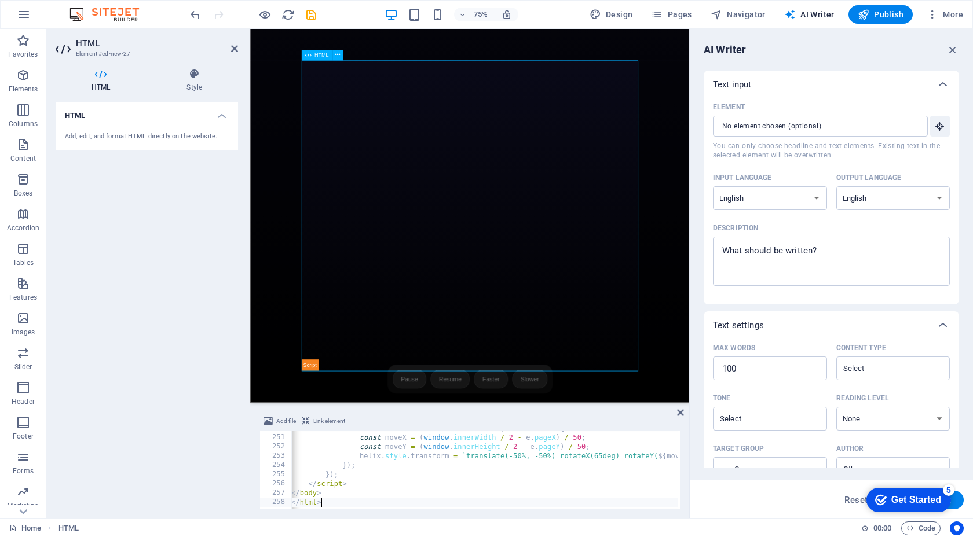
click at [483, 364] on div "Floating Double Helix Pause Resume Faster Slower" at bounding box center [542, 278] width 449 height 414
click at [693, 482] on div "Reset Generate text" at bounding box center [831, 499] width 283 height 39
click at [819, 135] on body "Skip to main content Floating Double Helix Pause Resume Faster Slower" at bounding box center [542, 278] width 585 height 499
click at [428, 457] on div "document . addEventListener ( 'mousemove' , function ( e ) { const moveX = ( wi…" at bounding box center [593, 471] width 608 height 95
type textarea "</body> </html>"
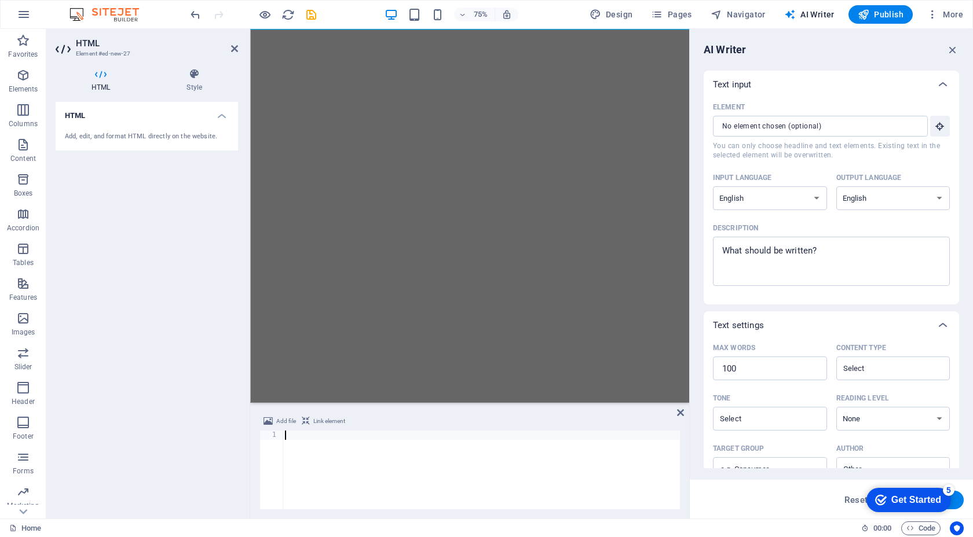
paste textarea "</html>"
type textarea "</html>"
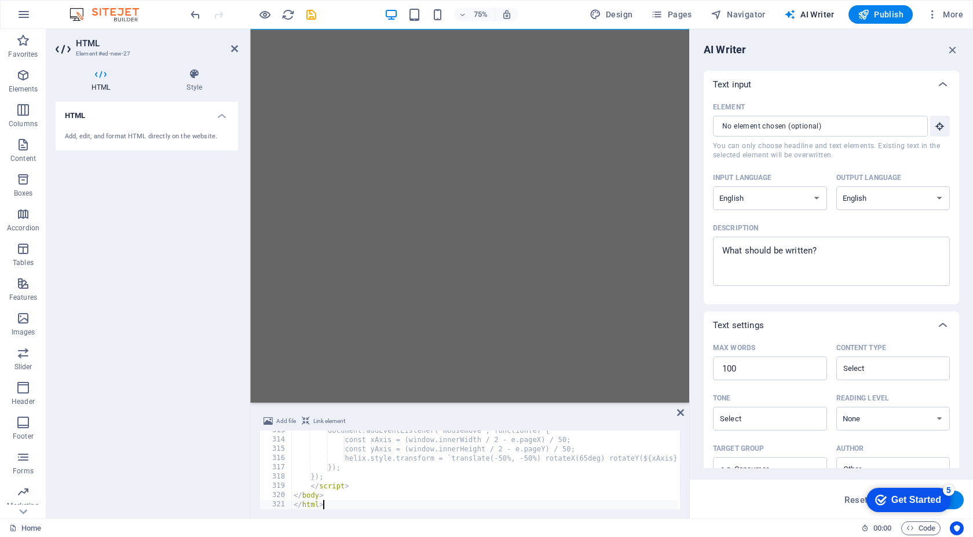
scroll to position [2895, 0]
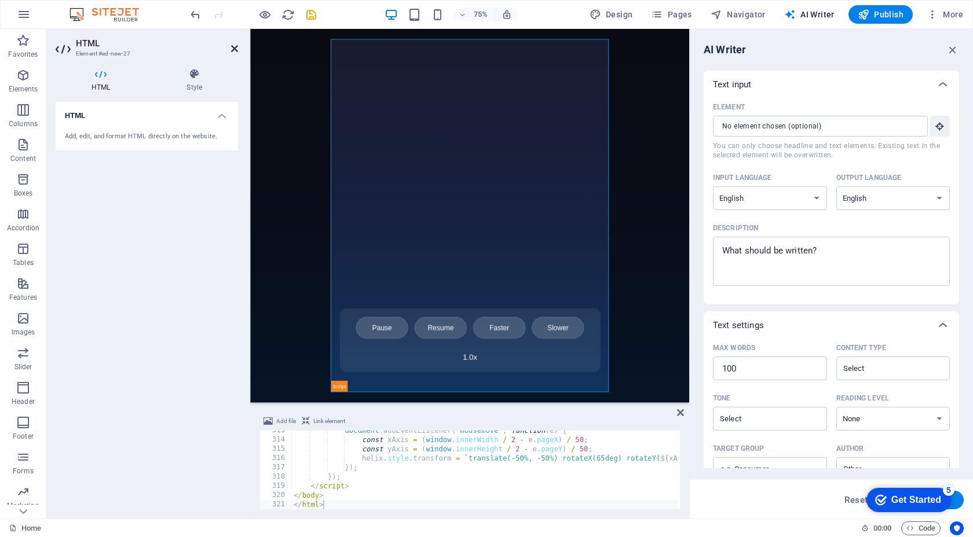
click at [232, 47] on icon at bounding box center [234, 48] width 7 height 9
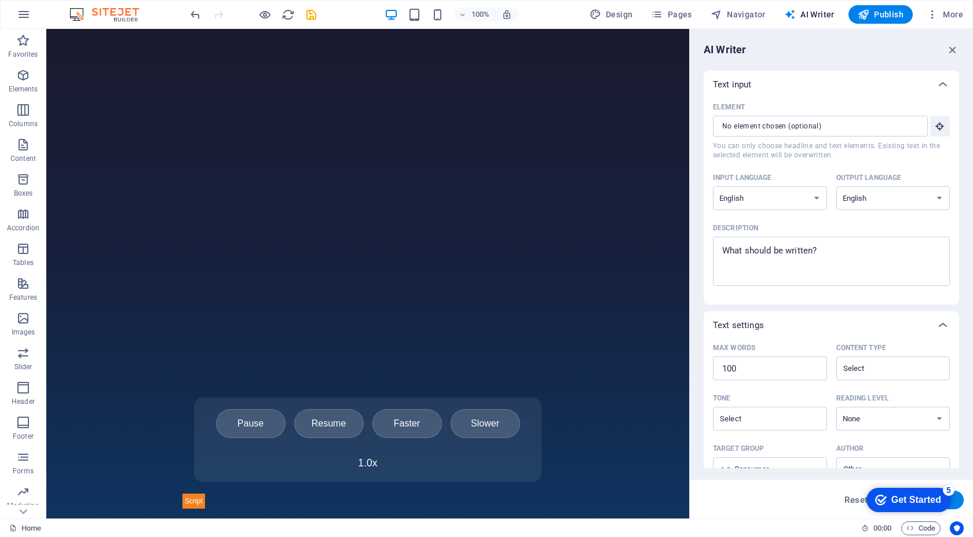
click at [669, 277] on body "Skip to main content Double Helix Visualization Pause Resume Faster Slower 1.0 x" at bounding box center [367, 274] width 643 height 490
click at [669, 9] on span "Pages" at bounding box center [671, 15] width 41 height 12
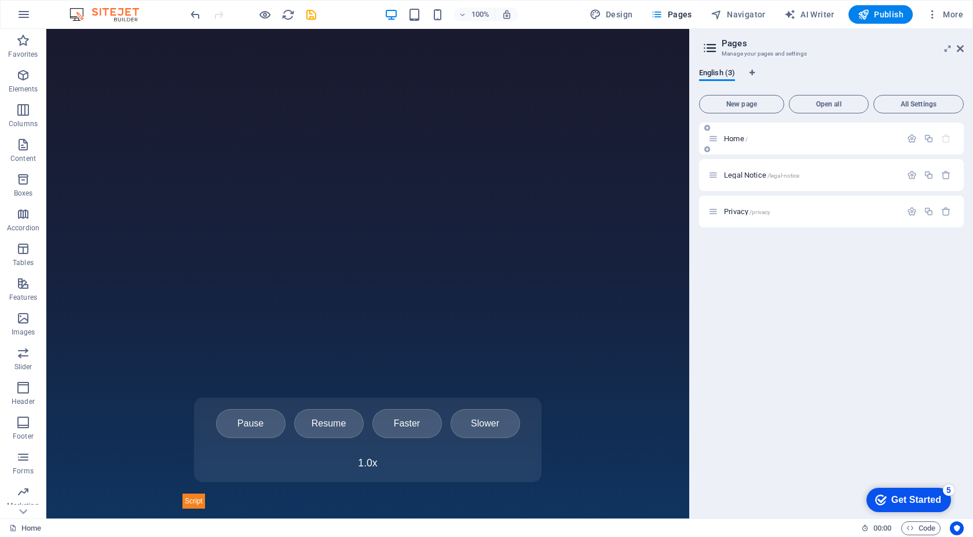
click at [796, 142] on div "Home /" at bounding box center [804, 138] width 193 height 13
click at [745, 141] on span "/" at bounding box center [746, 139] width 2 height 6
click at [915, 139] on icon "button" at bounding box center [912, 139] width 10 height 10
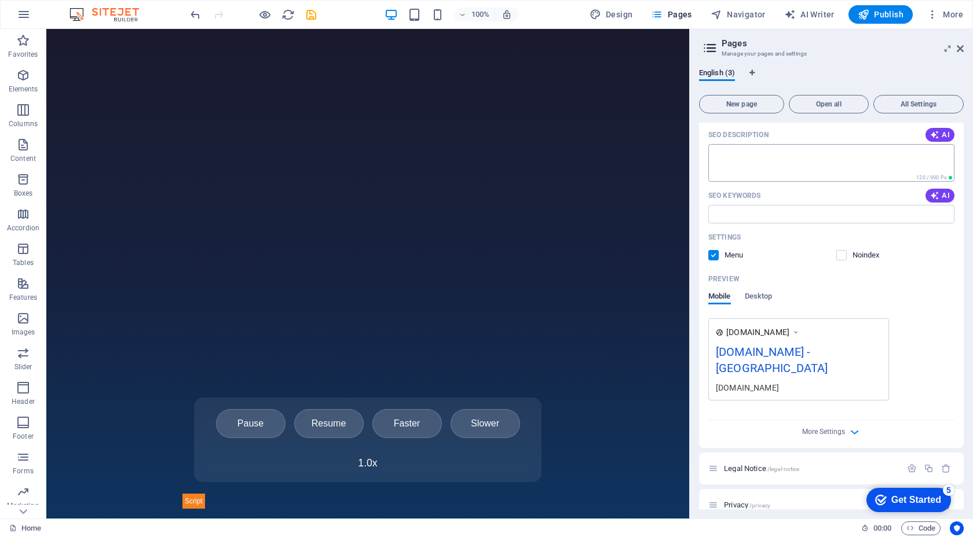
scroll to position [148, 0]
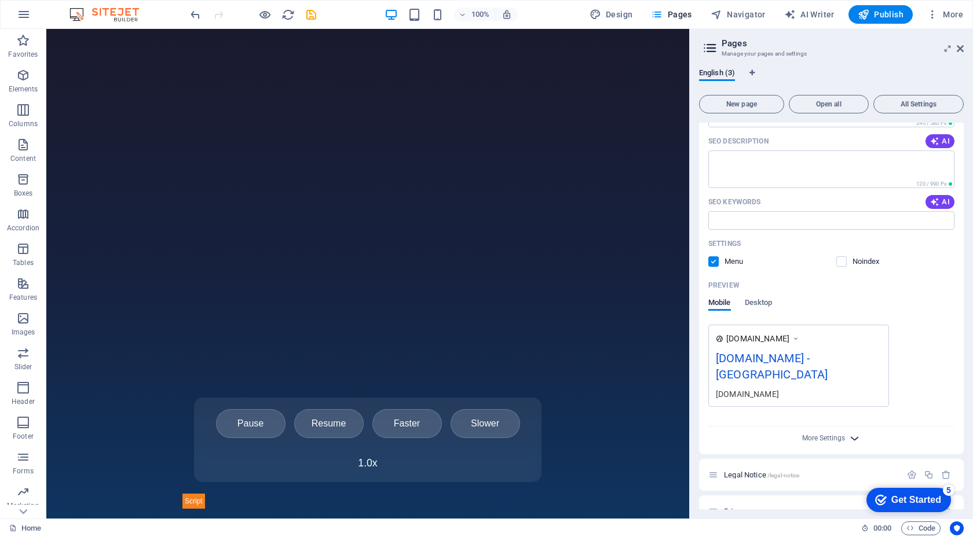
click at [848, 432] on icon "button" at bounding box center [854, 438] width 13 height 13
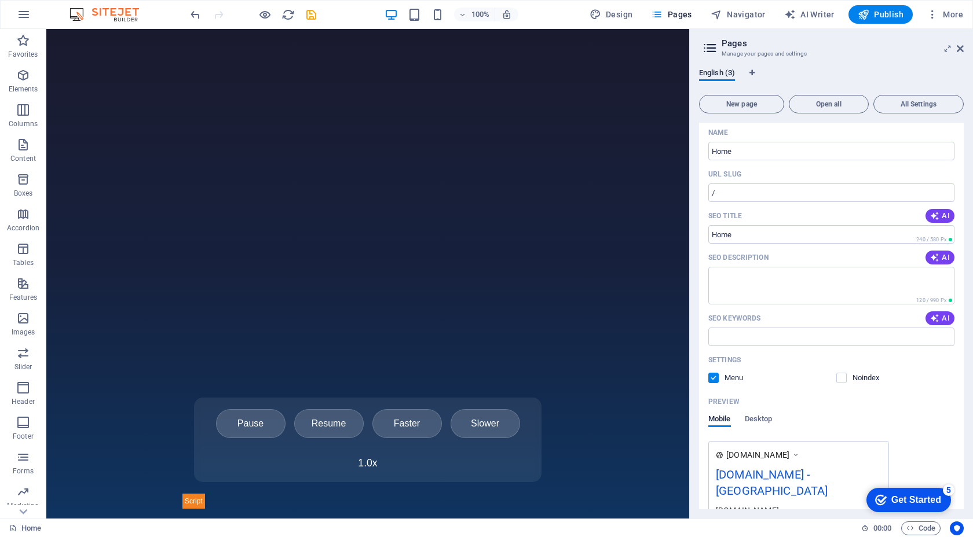
scroll to position [0, 0]
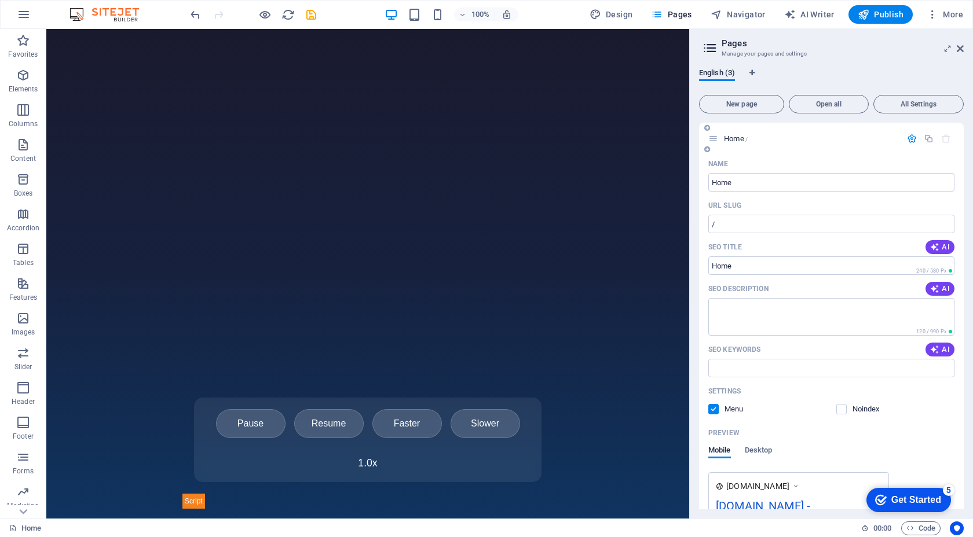
click at [730, 139] on span "Home /" at bounding box center [736, 138] width 24 height 9
click at [409, 236] on div "Double Helix Visualization Pause Resume Faster Slower 1.0 x" at bounding box center [367, 274] width 371 height 470
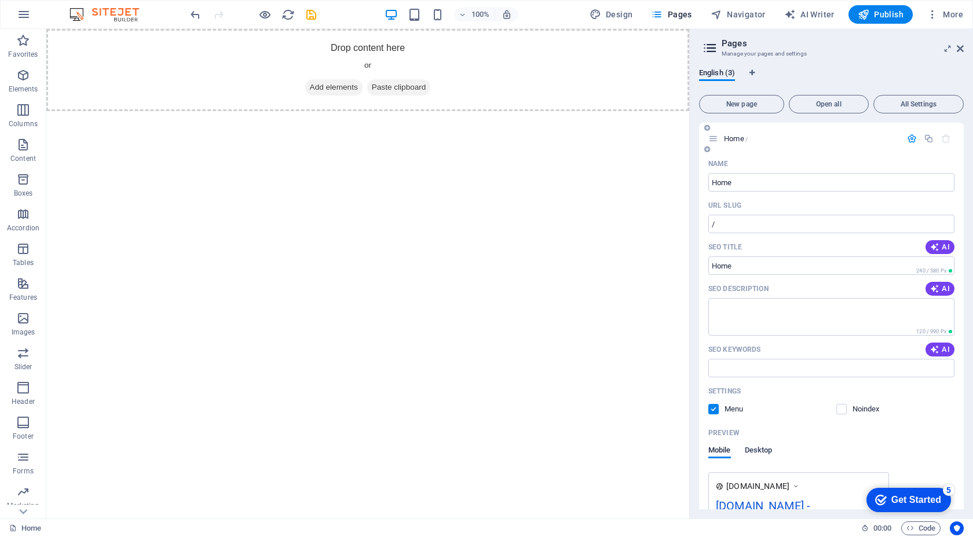
click at [755, 450] on span "Desktop" at bounding box center [759, 452] width 28 height 16
click at [622, 14] on span "Design" at bounding box center [610, 15] width 43 height 12
select select "px"
select select "400"
select select "px"
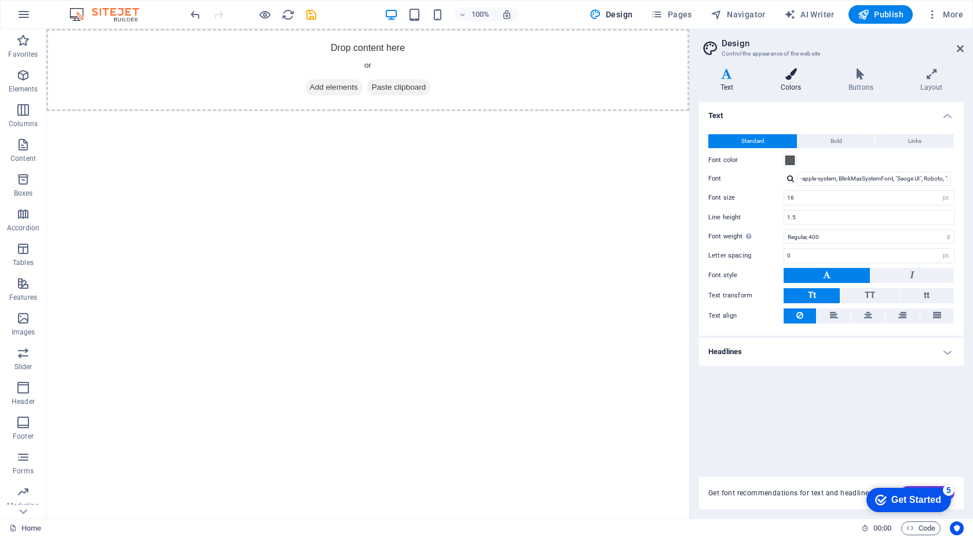
click at [794, 78] on icon at bounding box center [790, 74] width 63 height 12
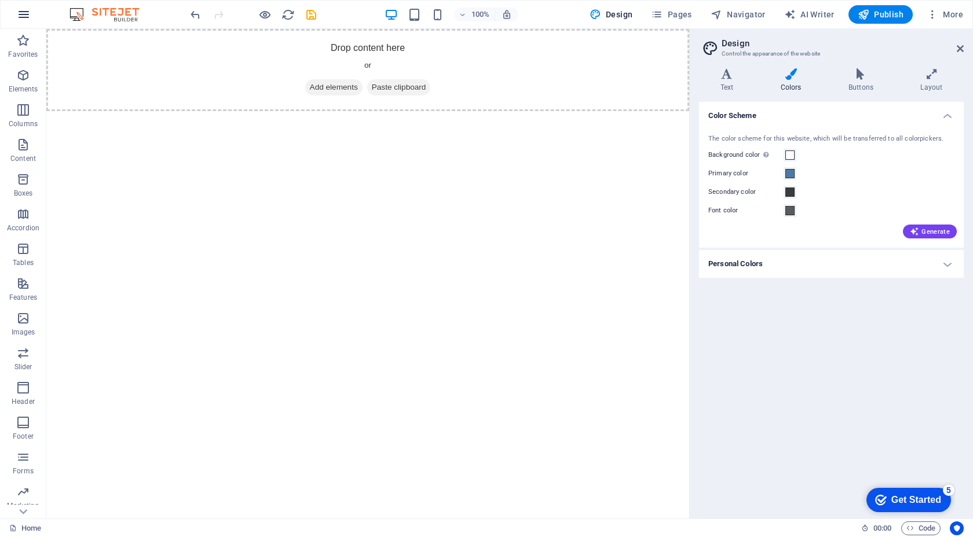
click at [25, 19] on icon "button" at bounding box center [24, 15] width 14 height 14
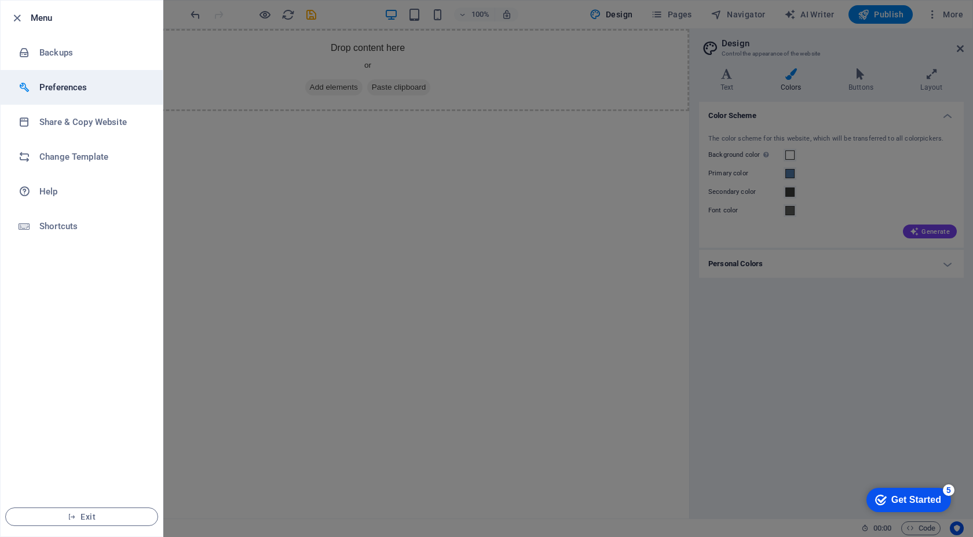
click at [66, 94] on h6 "Preferences" at bounding box center [92, 87] width 107 height 14
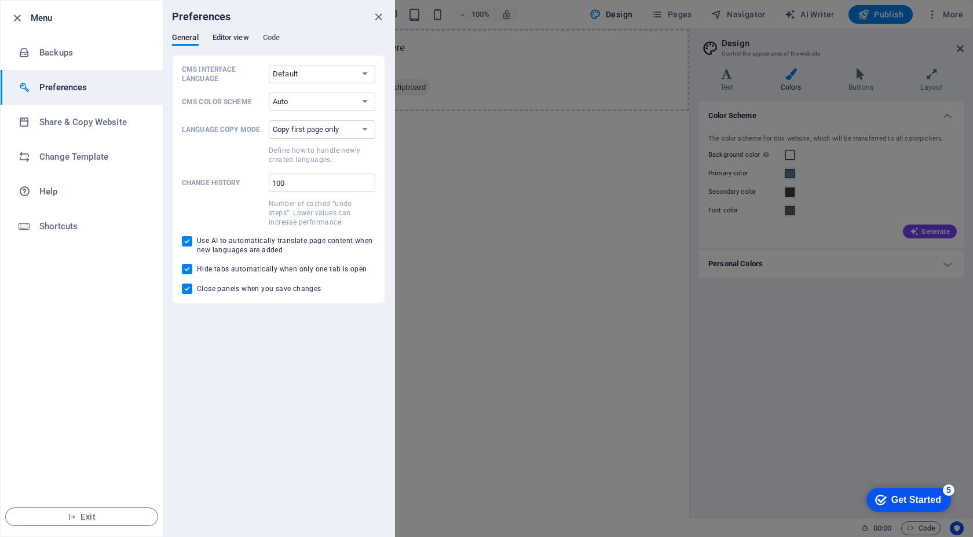
click at [242, 35] on span "Editor view" at bounding box center [231, 39] width 36 height 16
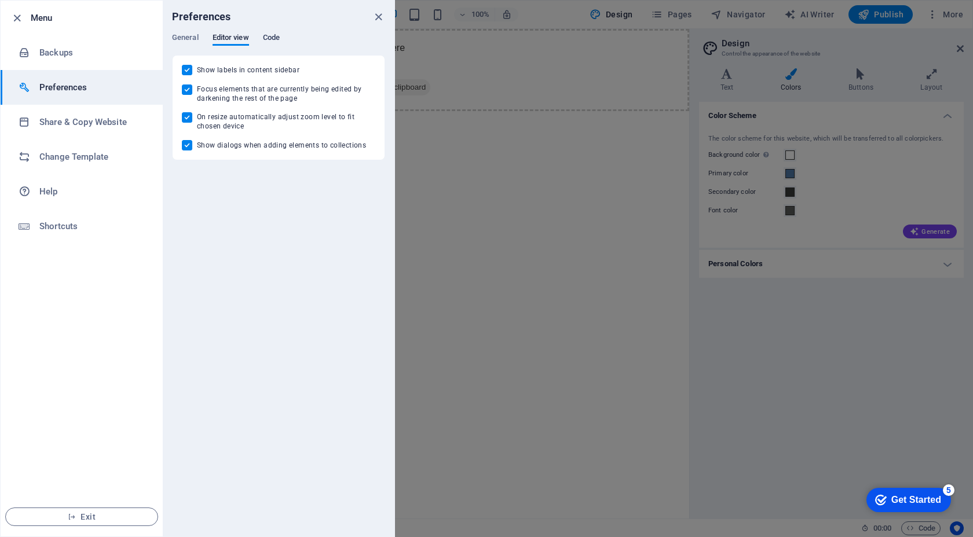
click at [263, 38] on span "Code" at bounding box center [271, 39] width 17 height 16
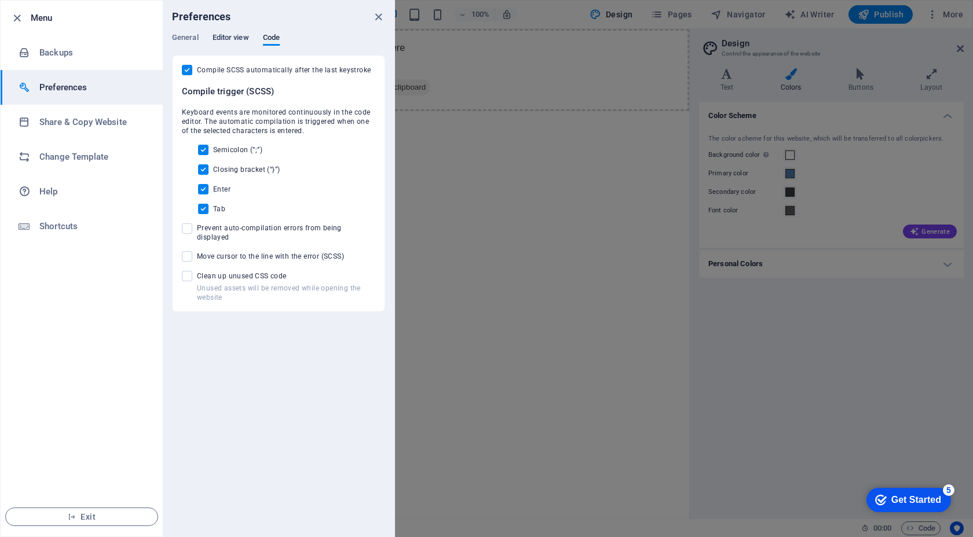
click at [237, 39] on span "Editor view" at bounding box center [231, 39] width 36 height 16
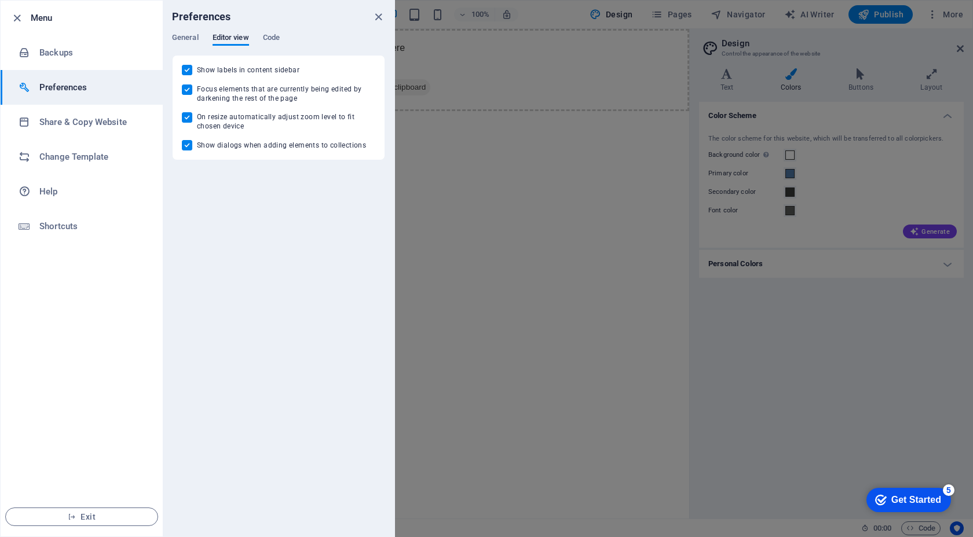
click at [199, 37] on div "General Editor view Code" at bounding box center [278, 44] width 213 height 22
click at [376, 13] on icon "close" at bounding box center [378, 16] width 13 height 13
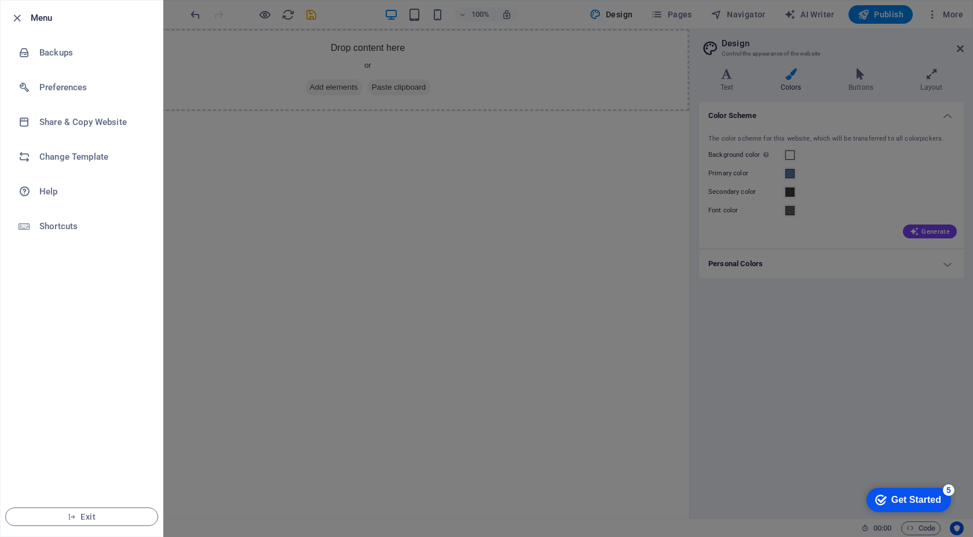
click at [855, 307] on div at bounding box center [486, 268] width 973 height 537
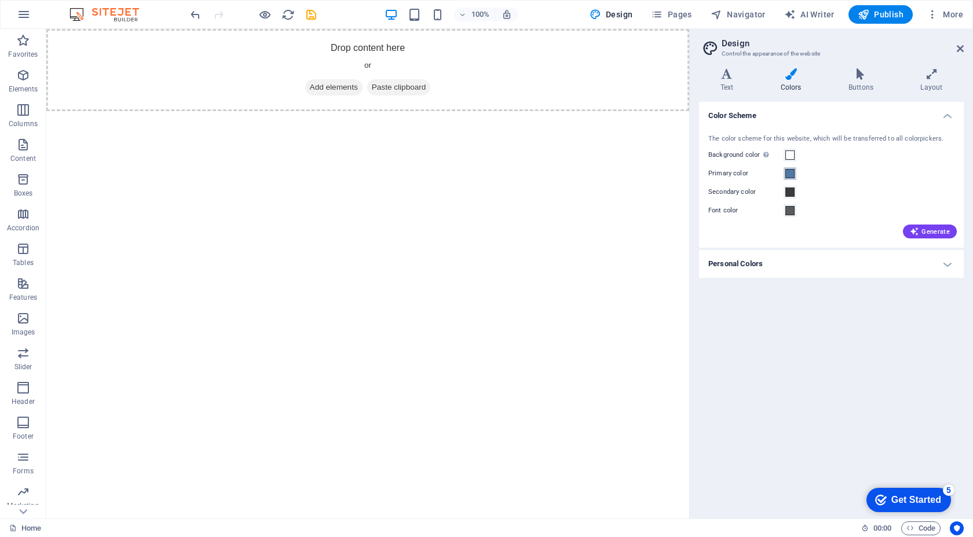
click at [791, 173] on span at bounding box center [789, 173] width 9 height 9
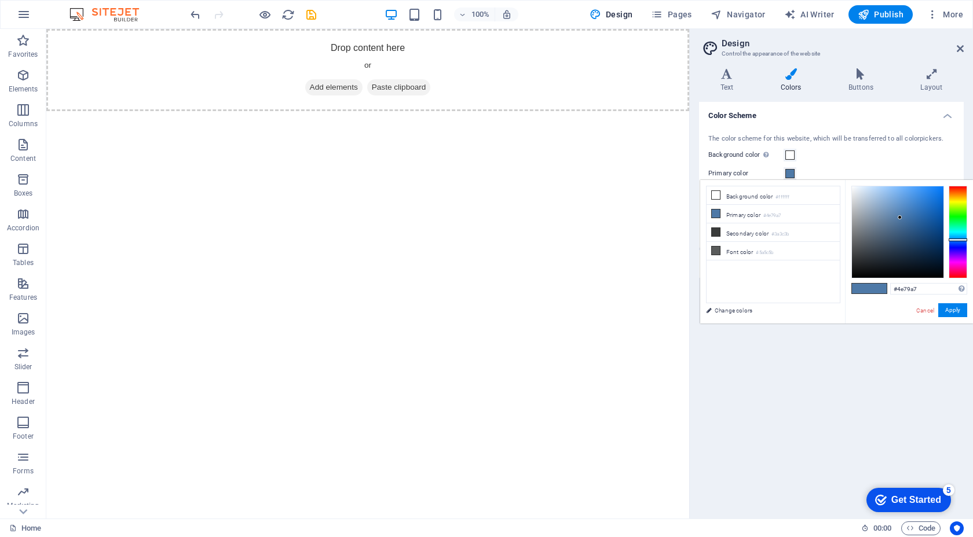
click at [612, 111] on html "Skip to main content Drop content here or Add elements Paste clipboard" at bounding box center [367, 70] width 643 height 82
click at [853, 79] on icon at bounding box center [860, 74] width 67 height 12
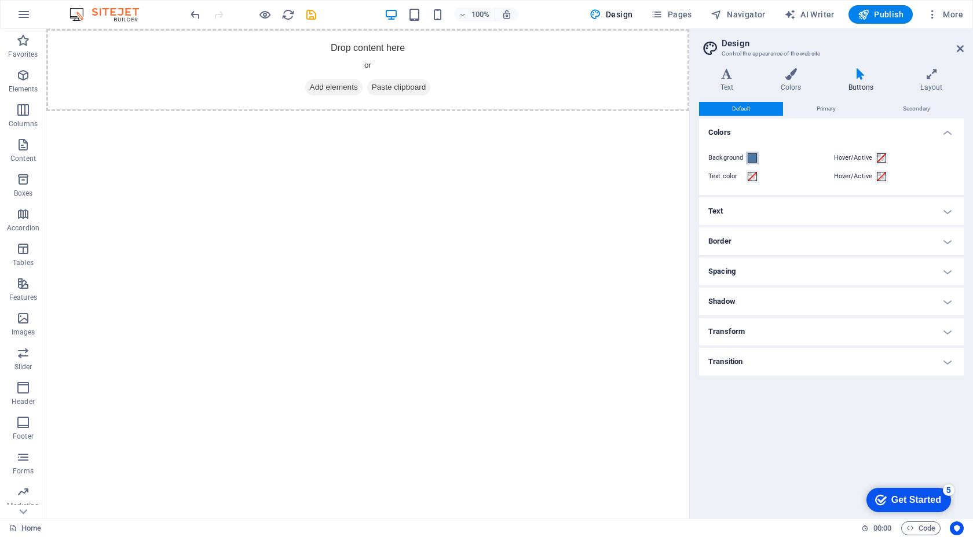
click at [754, 153] on span at bounding box center [752, 157] width 9 height 9
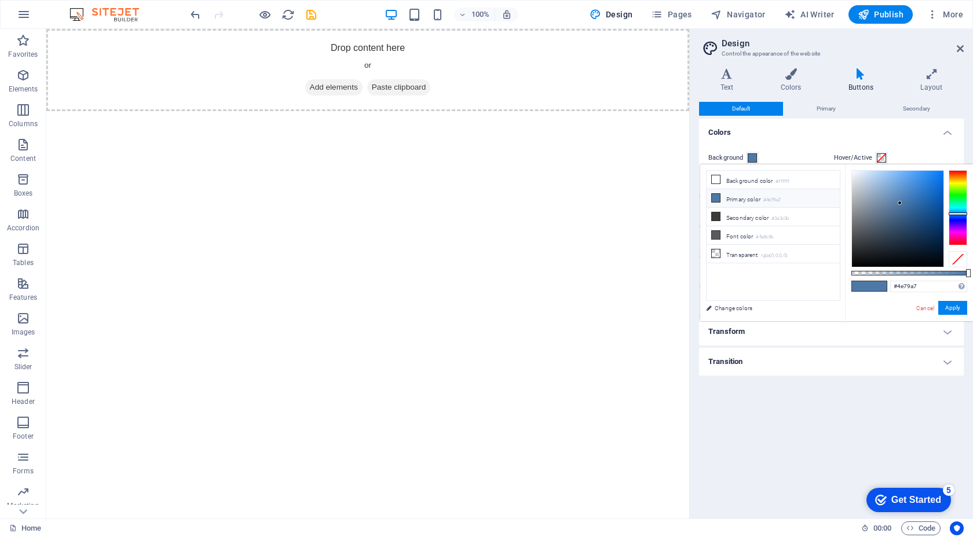
click at [942, 367] on h4 "Transition" at bounding box center [831, 362] width 265 height 28
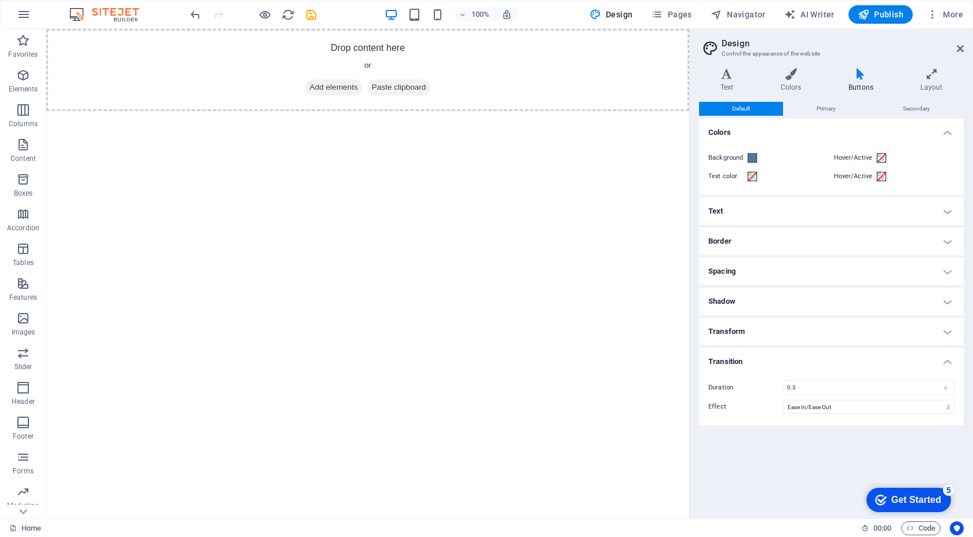
click at [862, 322] on h4 "Transform" at bounding box center [831, 332] width 265 height 28
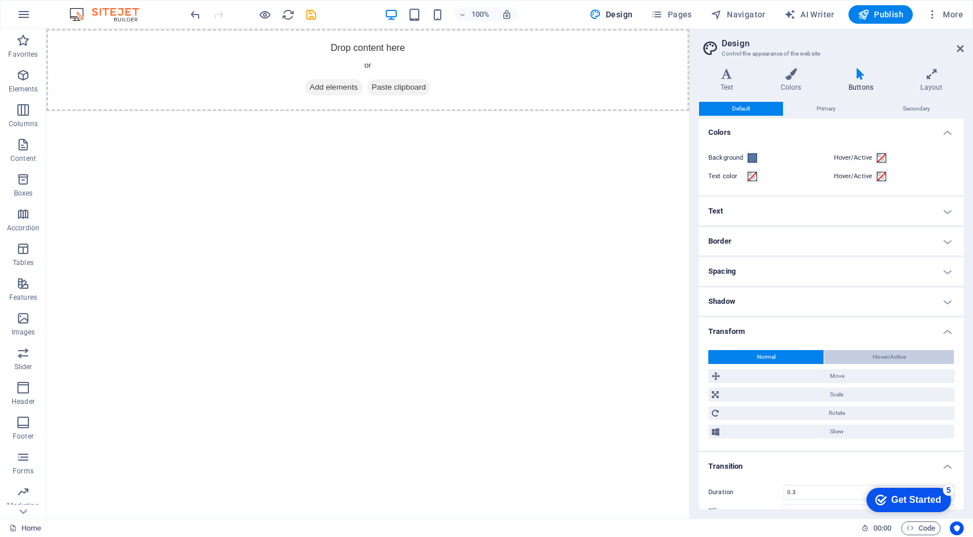
click at [888, 360] on span "Hover/Active" at bounding box center [889, 357] width 33 height 14
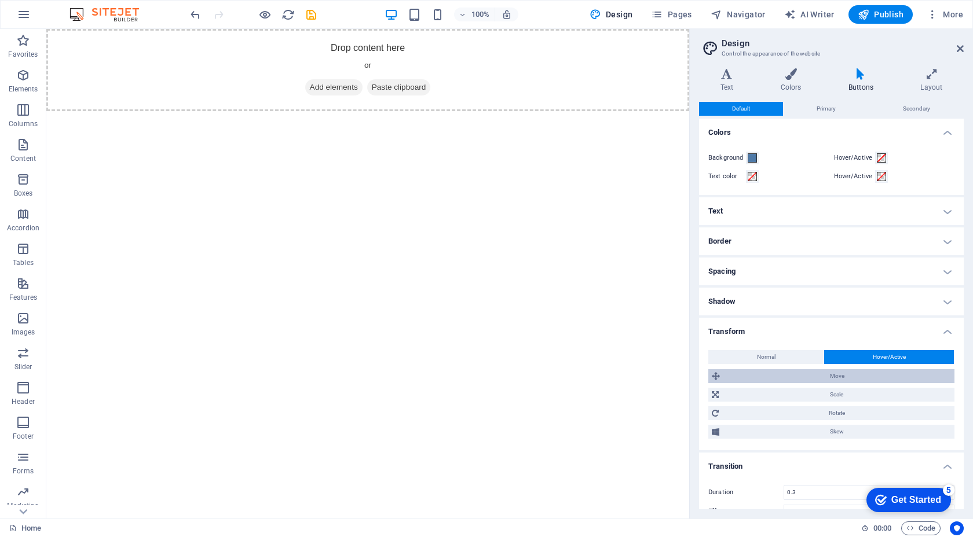
click at [840, 375] on span "Move" at bounding box center [837, 376] width 228 height 14
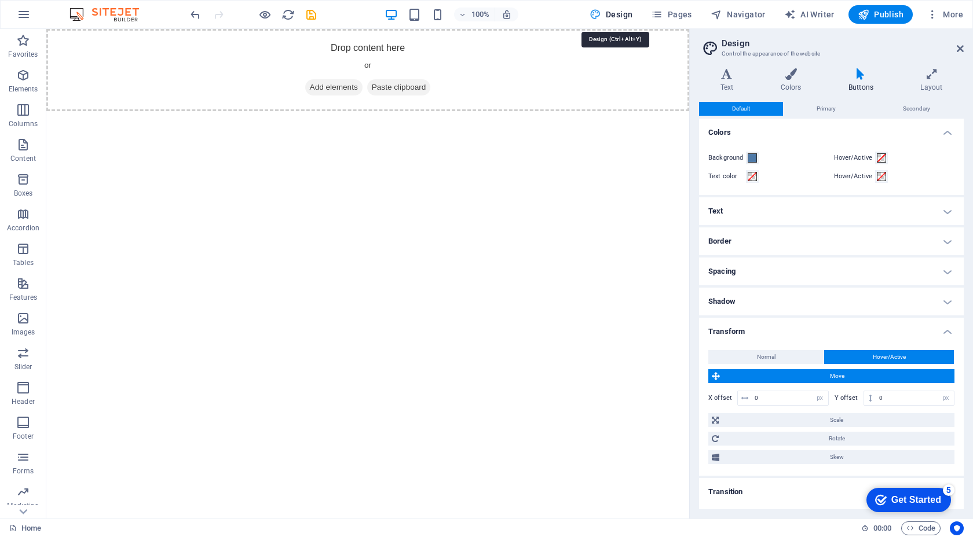
click at [622, 15] on span "Design" at bounding box center [610, 15] width 43 height 12
click at [786, 78] on icon at bounding box center [790, 74] width 63 height 12
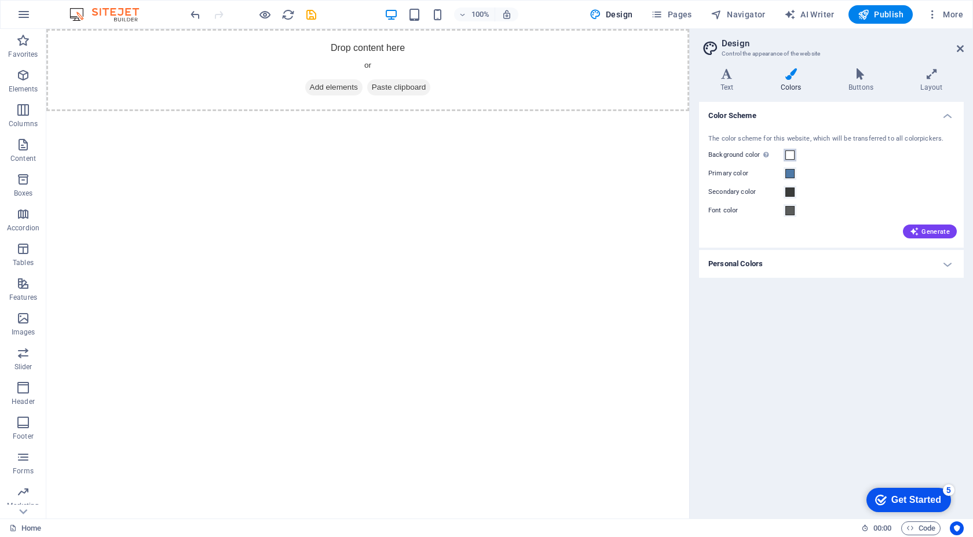
click at [785, 153] on span at bounding box center [789, 155] width 9 height 9
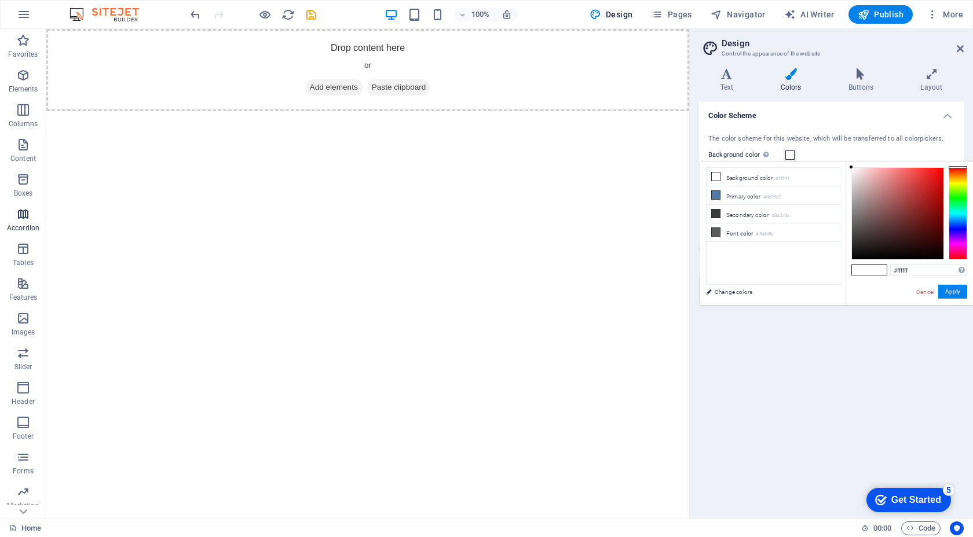
click at [21, 206] on button "Accordion" at bounding box center [23, 220] width 46 height 35
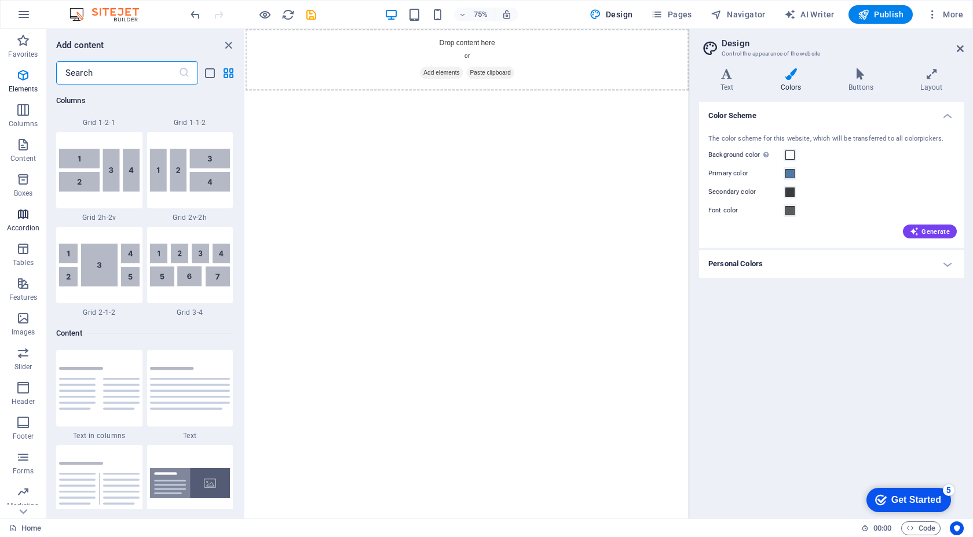
scroll to position [3697, 0]
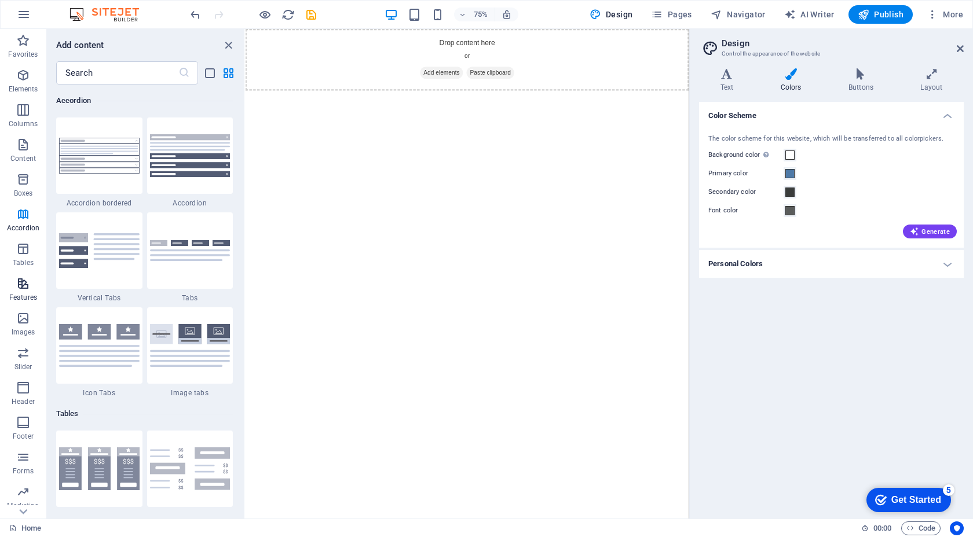
click at [24, 288] on icon "button" at bounding box center [23, 284] width 14 height 14
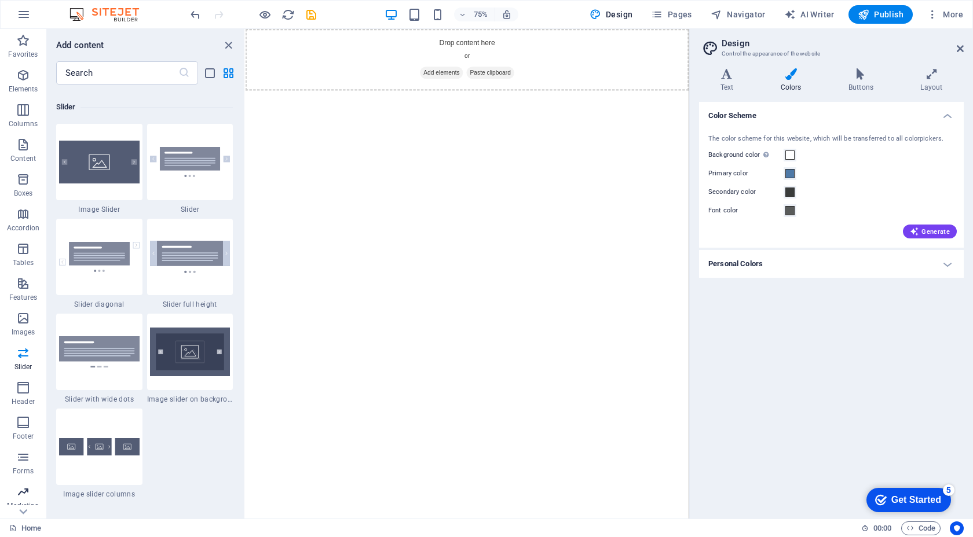
scroll to position [31, 0]
click at [20, 463] on icon "button" at bounding box center [23, 461] width 14 height 14
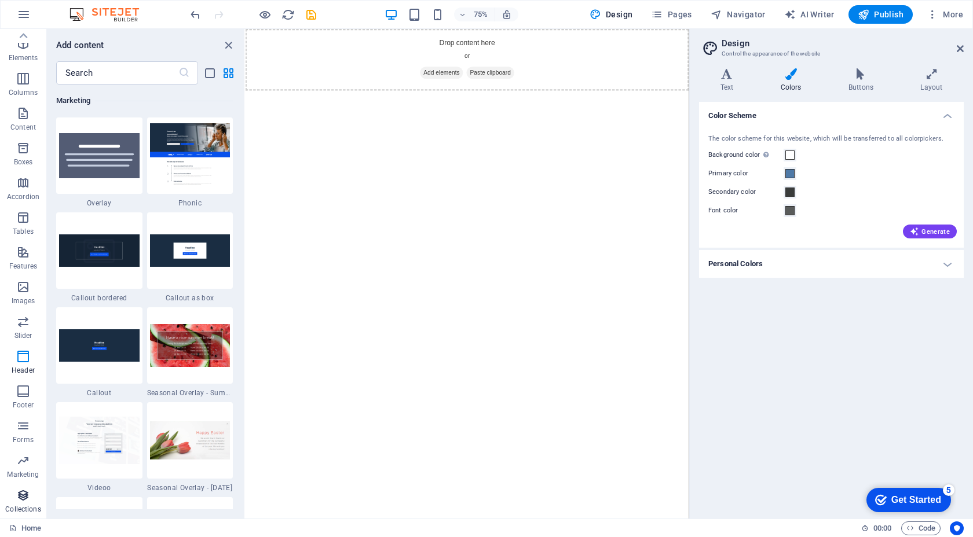
scroll to position [9432, 0]
click at [21, 497] on icon "button" at bounding box center [23, 496] width 14 height 14
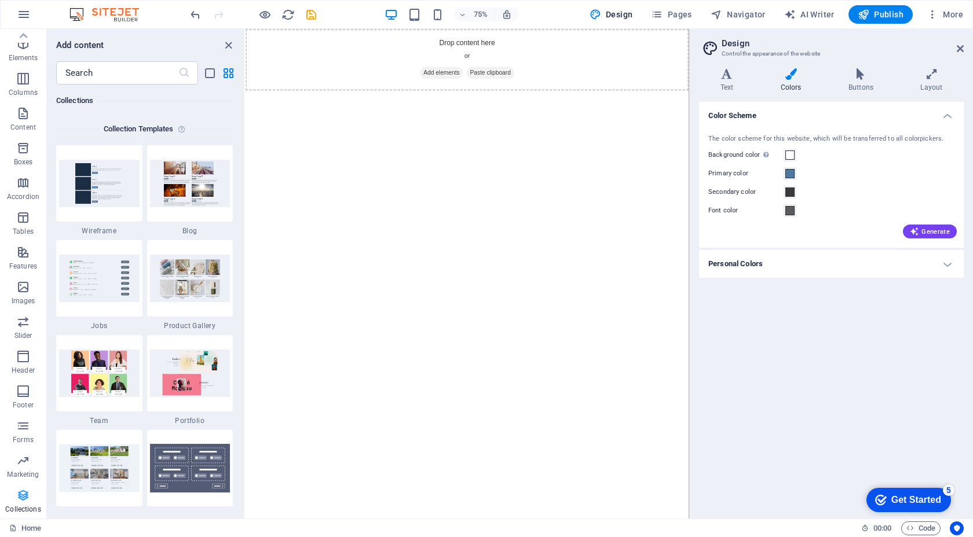
scroll to position [10600, 0]
click at [24, 121] on span "Content" at bounding box center [23, 121] width 46 height 28
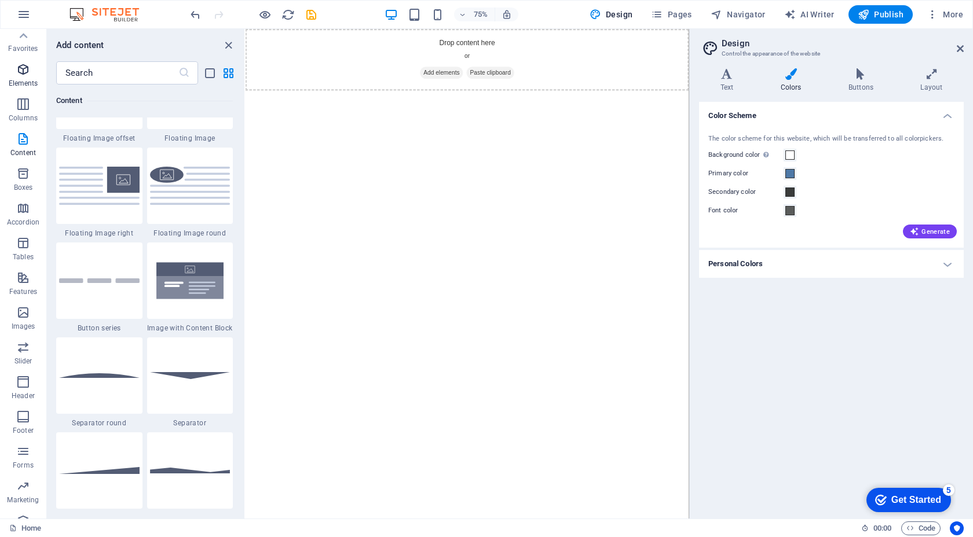
scroll to position [0, 0]
click at [733, 21] on button "Navigator" at bounding box center [738, 14] width 64 height 19
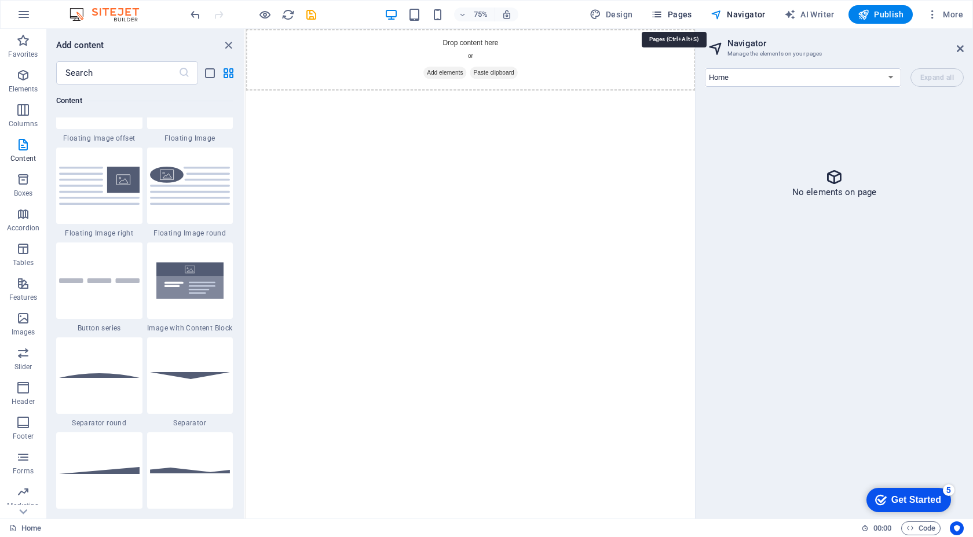
click at [683, 11] on span "Pages" at bounding box center [671, 15] width 41 height 12
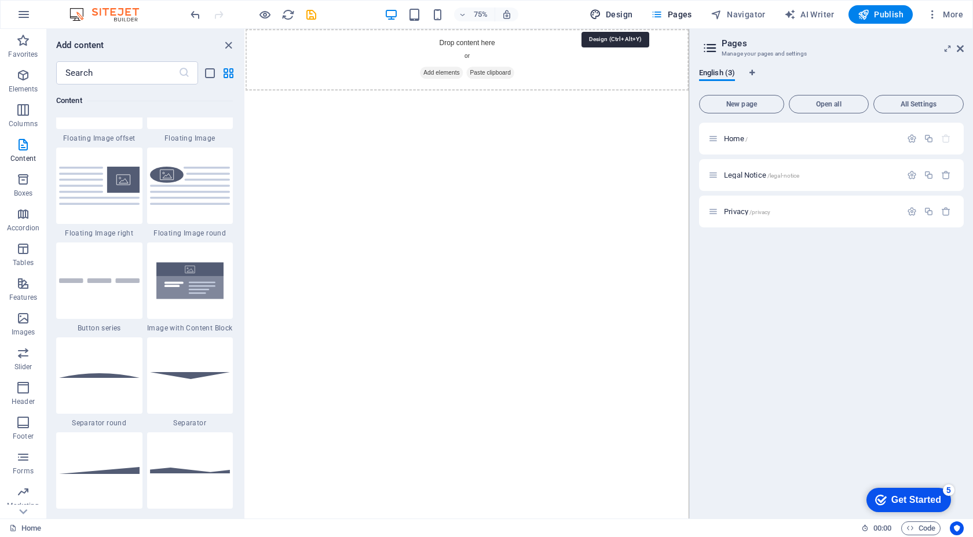
click at [613, 15] on span "Design" at bounding box center [610, 15] width 43 height 12
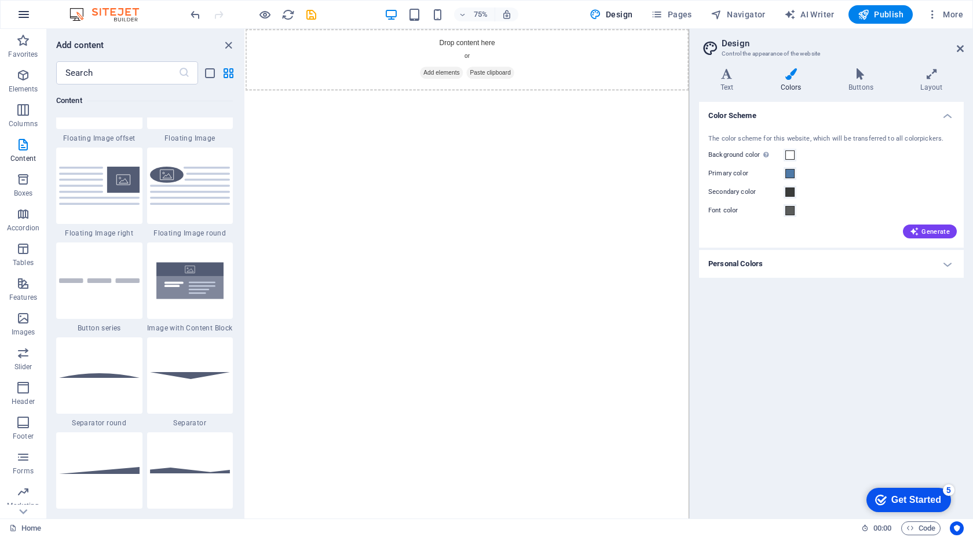
click at [19, 14] on icon "button" at bounding box center [24, 15] width 14 height 14
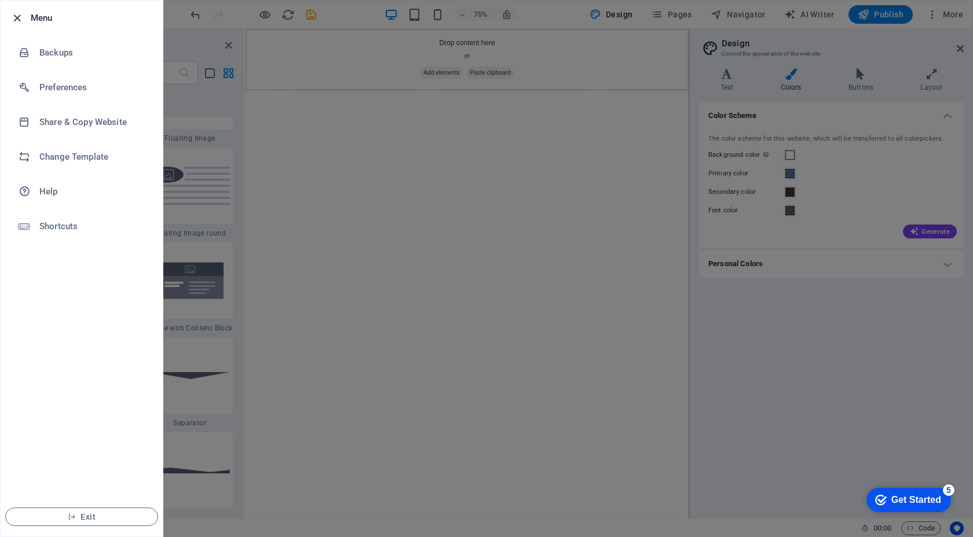
click at [16, 13] on icon "button" at bounding box center [16, 18] width 13 height 13
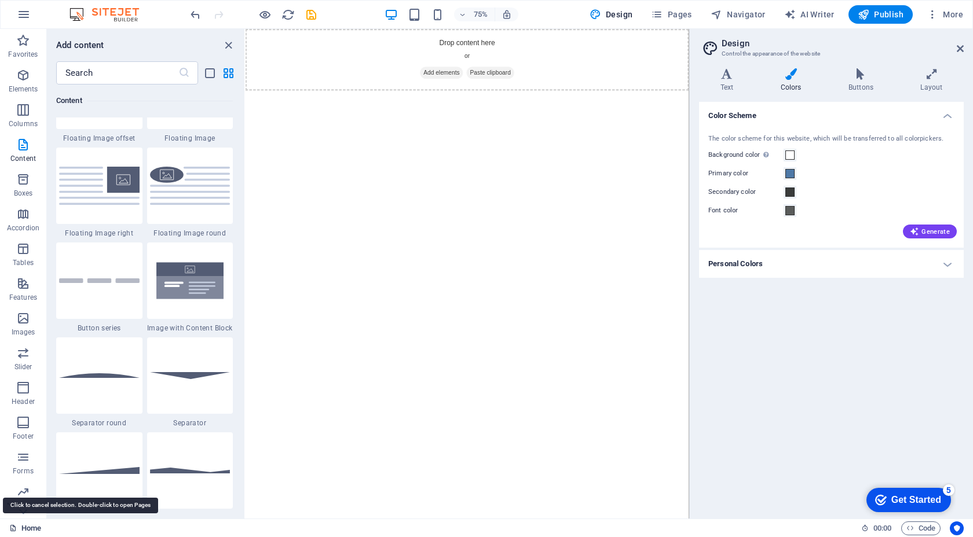
click at [31, 529] on link "Home" at bounding box center [25, 529] width 32 height 14
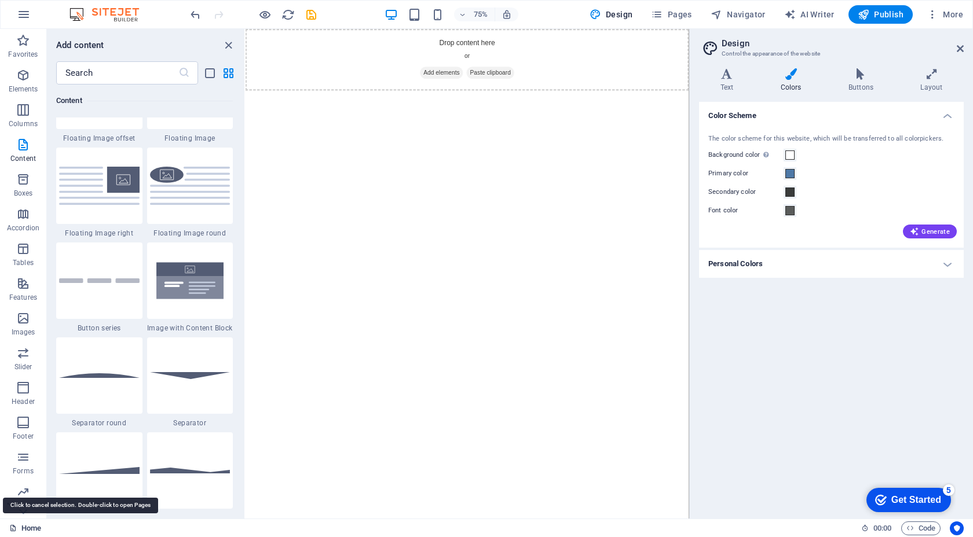
click at [13, 526] on icon at bounding box center [13, 529] width 8 height 8
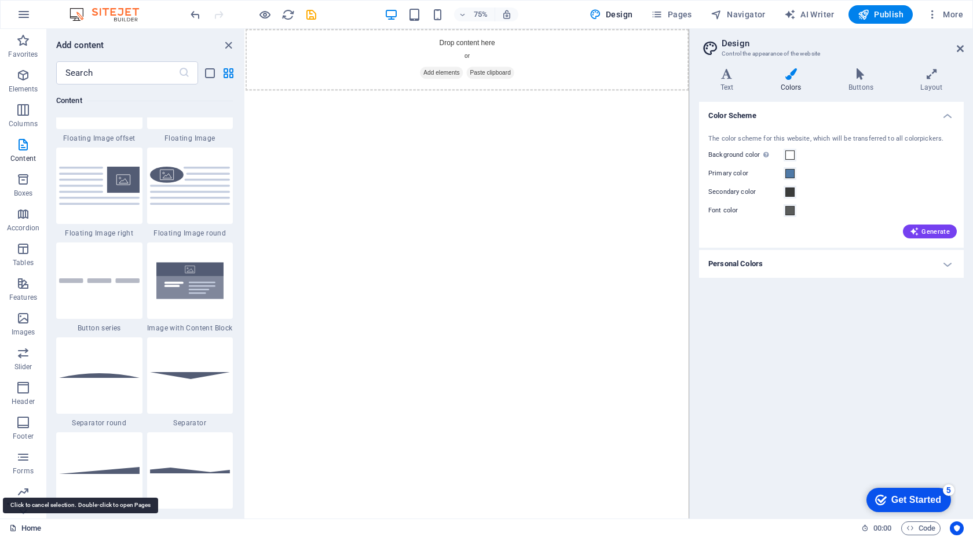
click at [13, 526] on icon at bounding box center [13, 529] width 8 height 8
click at [961, 49] on icon at bounding box center [960, 48] width 7 height 9
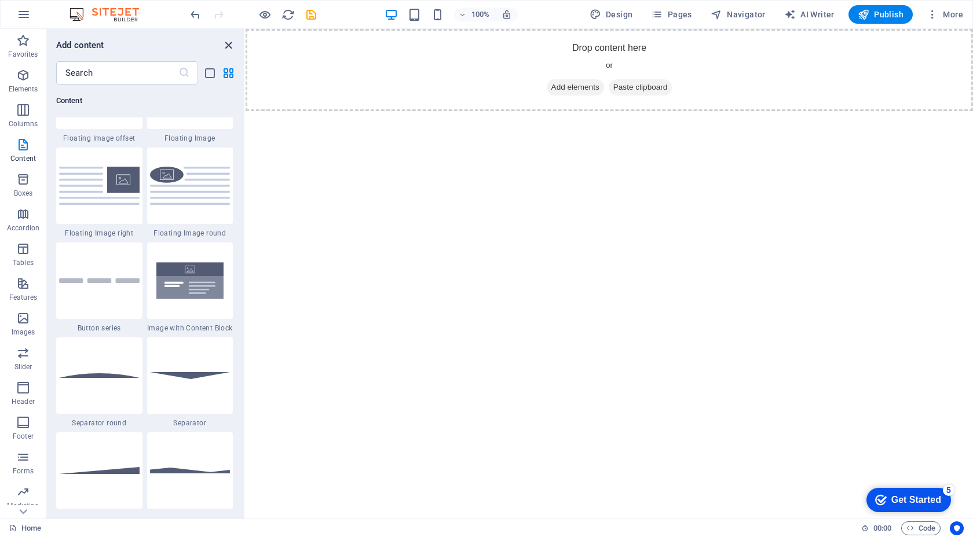
click at [228, 43] on icon "close panel" at bounding box center [228, 45] width 13 height 13
